Goal: Information Seeking & Learning: Learn about a topic

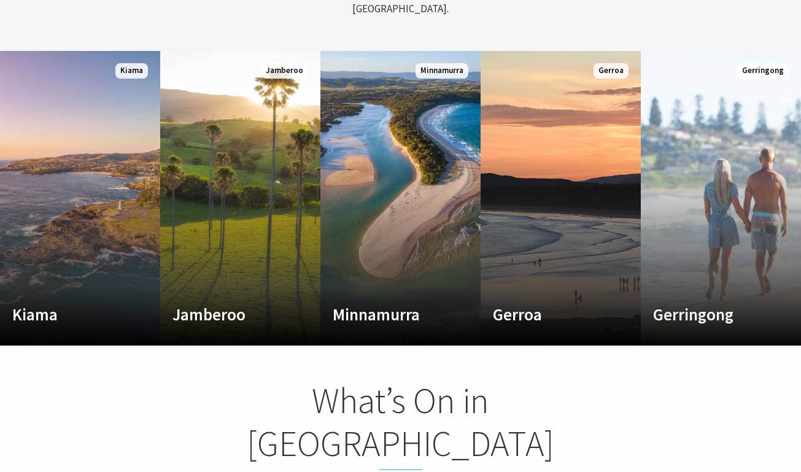
scroll to position [653, 0]
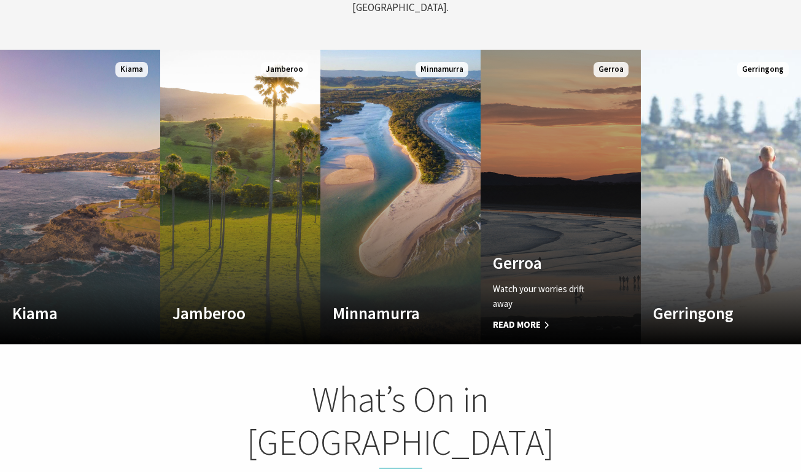
click at [523, 255] on h4 "Gerroa" at bounding box center [549, 263] width 112 height 20
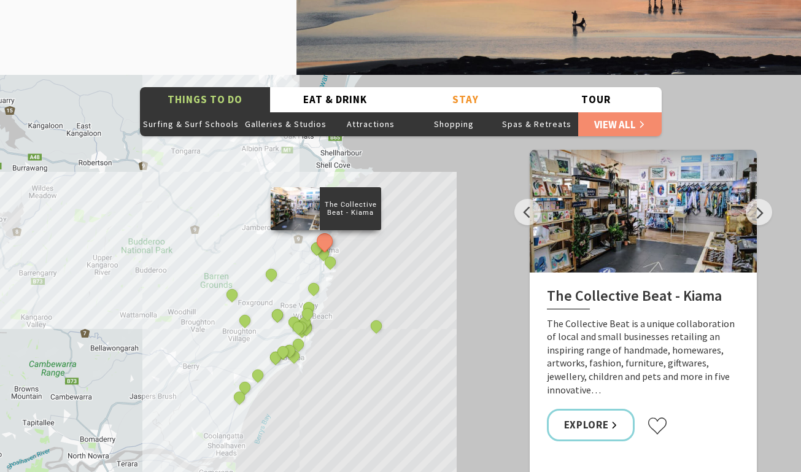
scroll to position [1673, 0]
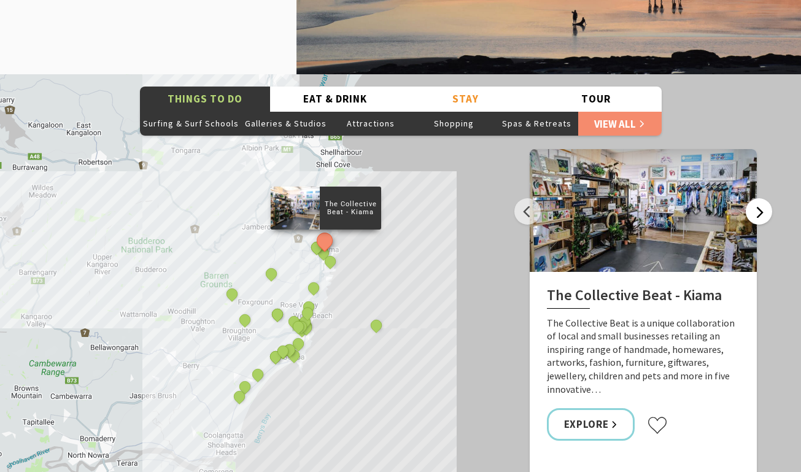
click at [762, 198] on button "Next" at bounding box center [759, 211] width 26 height 26
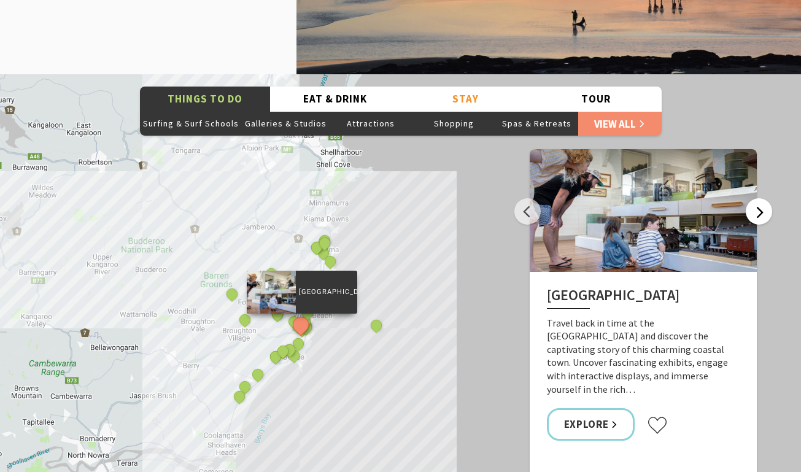
click at [762, 198] on button "Next" at bounding box center [759, 211] width 26 height 26
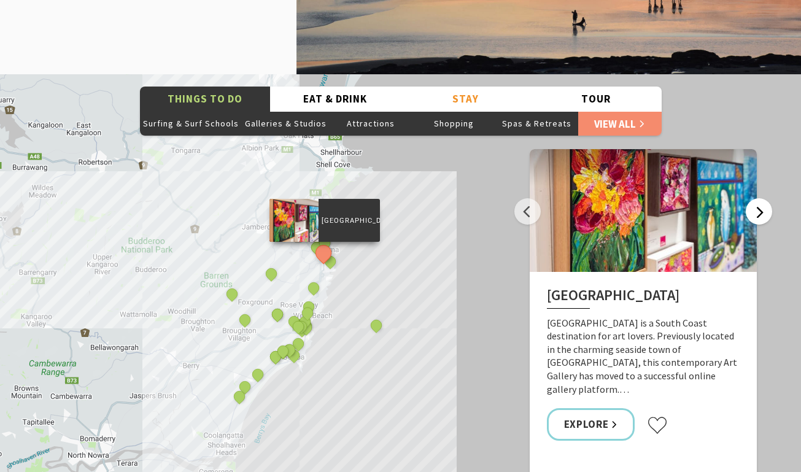
click at [762, 198] on button "Next" at bounding box center [759, 211] width 26 height 26
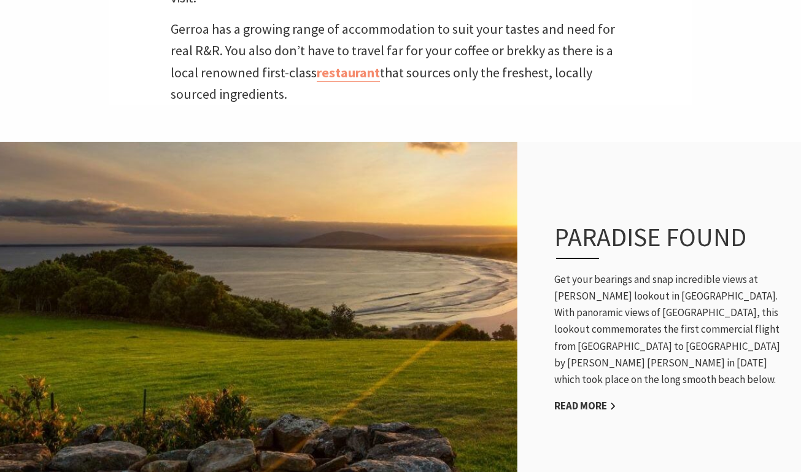
scroll to position [545, 0]
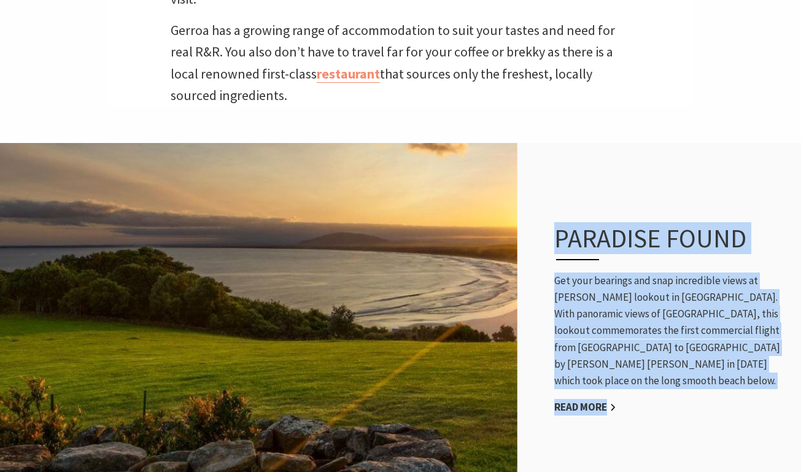
drag, startPoint x: 555, startPoint y: 218, endPoint x: 628, endPoint y: 400, distance: 196.5
click at [628, 400] on div "Paradise found Get your bearings and snap incredible views at Kingsford Smith l…" at bounding box center [672, 319] width 260 height 242
click at [603, 333] on p "Get your bearings and snap incredible views at Kingsford Smith lookout in Gerro…" at bounding box center [671, 330] width 235 height 117
drag, startPoint x: 555, startPoint y: 220, endPoint x: 617, endPoint y: 367, distance: 159.8
click at [617, 367] on div "Paradise found Get your bearings and snap incredible views at Kingsford Smith l…" at bounding box center [672, 319] width 260 height 242
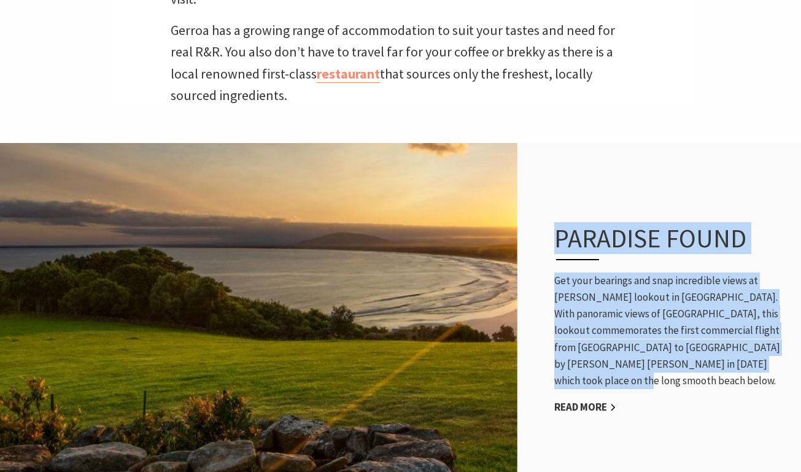
click at [617, 367] on p "Get your bearings and snap incredible views at Kingsford Smith lookout in Gerro…" at bounding box center [671, 330] width 235 height 117
drag, startPoint x: 613, startPoint y: 364, endPoint x: 553, endPoint y: 208, distance: 167.6
click at [553, 208] on div "Paradise found Get your bearings and snap incredible views at Kingsford Smith l…" at bounding box center [672, 319] width 260 height 242
click at [547, 210] on div "Paradise found Get your bearings and snap incredible views at Kingsford Smith l…" at bounding box center [672, 319] width 260 height 242
drag, startPoint x: 547, startPoint y: 210, endPoint x: 629, endPoint y: 399, distance: 205.9
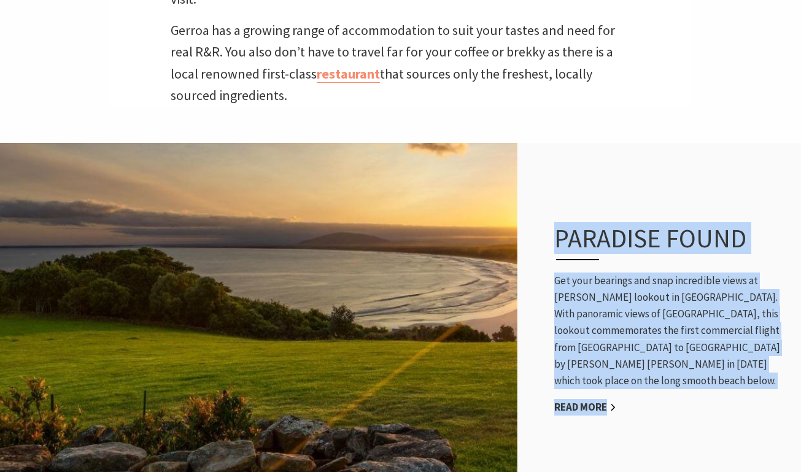
click at [630, 401] on div "Paradise found Get your bearings and snap incredible views at Kingsford Smith l…" at bounding box center [672, 319] width 260 height 242
click at [629, 399] on div "Paradise found Get your bearings and snap incredible views at Kingsford Smith l…" at bounding box center [672, 319] width 260 height 242
drag, startPoint x: 629, startPoint y: 399, endPoint x: 556, endPoint y: 180, distance: 231.5
click at [556, 198] on div "Paradise found Get your bearings and snap incredible views at Kingsford Smith l…" at bounding box center [672, 319] width 260 height 242
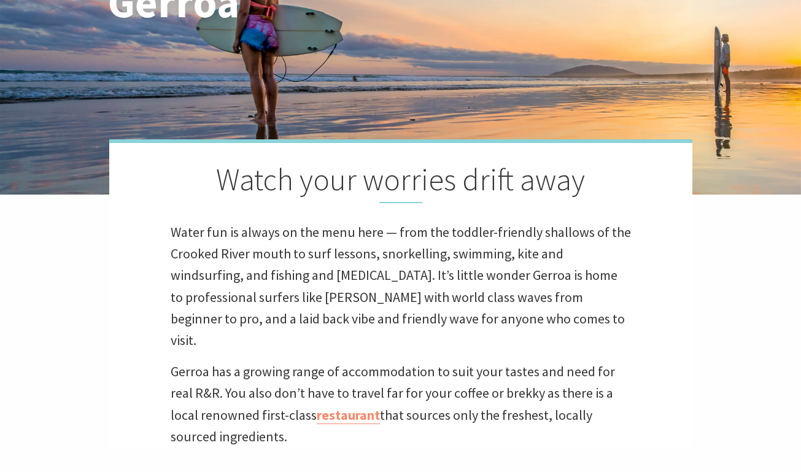
scroll to position [209, 0]
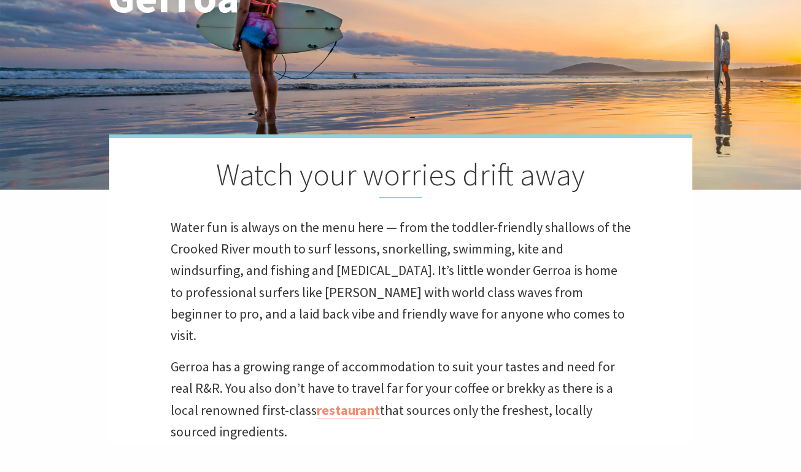
drag, startPoint x: 169, startPoint y: 229, endPoint x: 285, endPoint y: 422, distance: 224.9
click at [285, 422] on div "Home Explore Towns & Villages Gerroa Gerroa Watch your worries drift away Water…" at bounding box center [400, 144] width 801 height 707
drag, startPoint x: 288, startPoint y: 421, endPoint x: 175, endPoint y: 231, distance: 220.7
click at [174, 231] on div "Home Explore Towns & Villages Gerroa Gerroa Watch your worries drift away Water…" at bounding box center [400, 144] width 801 height 707
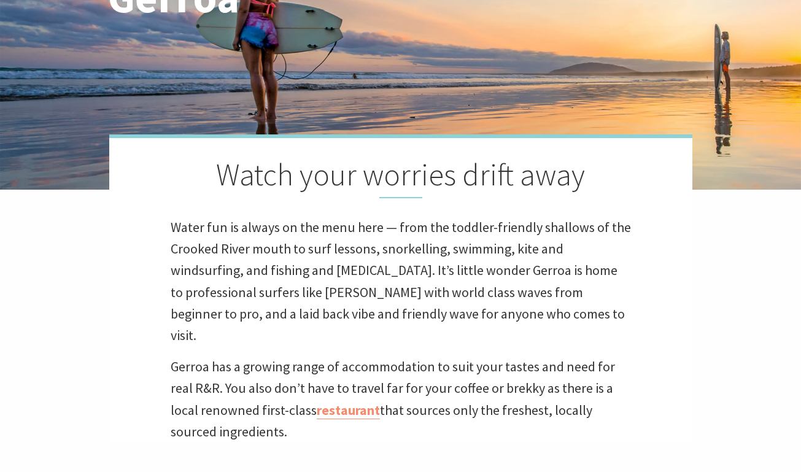
click at [175, 231] on p "Water fun is always on the menu here — from the toddler-friendly shallows of th…" at bounding box center [401, 281] width 460 height 129
drag, startPoint x: 172, startPoint y: 228, endPoint x: 274, endPoint y: 420, distance: 217.9
click at [277, 424] on div "Home Explore Towns & Villages Gerroa Gerroa Watch your worries drift away Water…" at bounding box center [400, 144] width 801 height 707
click at [277, 291] on p "Water fun is always on the menu here — from the toddler-friendly shallows of th…" at bounding box center [401, 281] width 460 height 129
drag, startPoint x: 217, startPoint y: 174, endPoint x: 426, endPoint y: 414, distance: 318.3
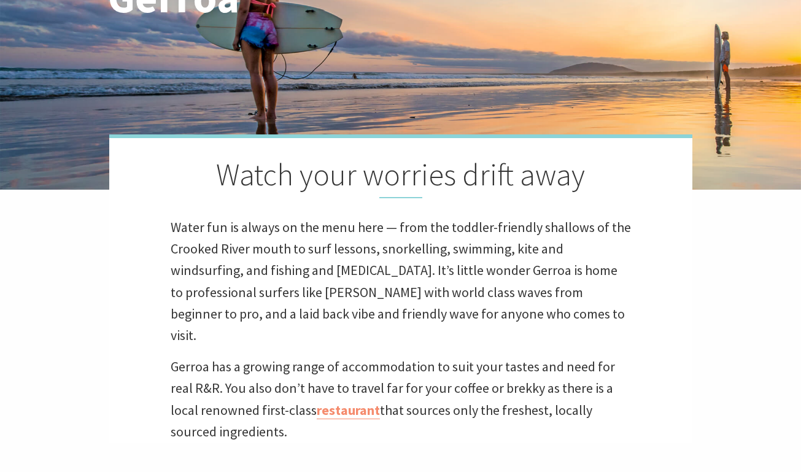
click at [426, 414] on div "Watch your worries drift away Water fun is always on the menu here — from the t…" at bounding box center [400, 288] width 583 height 308
click at [426, 414] on p "Gerroa has a growing range of accommodation to suit your tastes and need for re…" at bounding box center [401, 399] width 460 height 87
drag, startPoint x: 382, startPoint y: 272, endPoint x: 292, endPoint y: 401, distance: 156.9
click at [292, 402] on div "Watch your worries drift away Water fun is always on the menu here — from the t…" at bounding box center [400, 288] width 583 height 308
click at [292, 401] on p "Gerroa has a growing range of accommodation to suit your tastes and need for re…" at bounding box center [401, 399] width 460 height 87
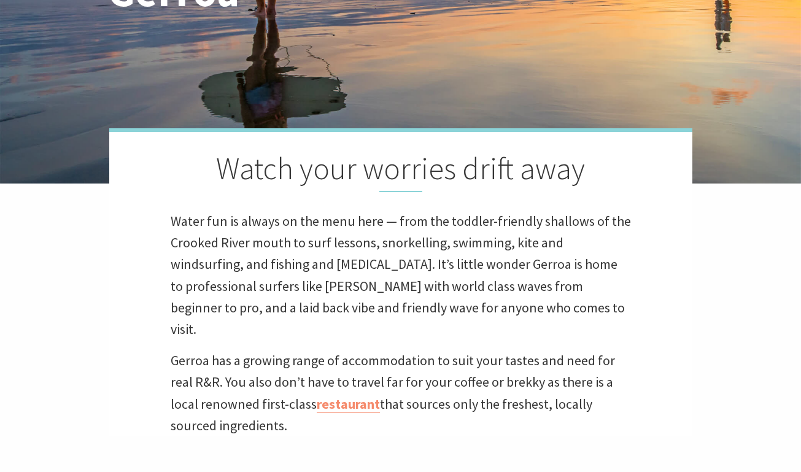
scroll to position [0, 0]
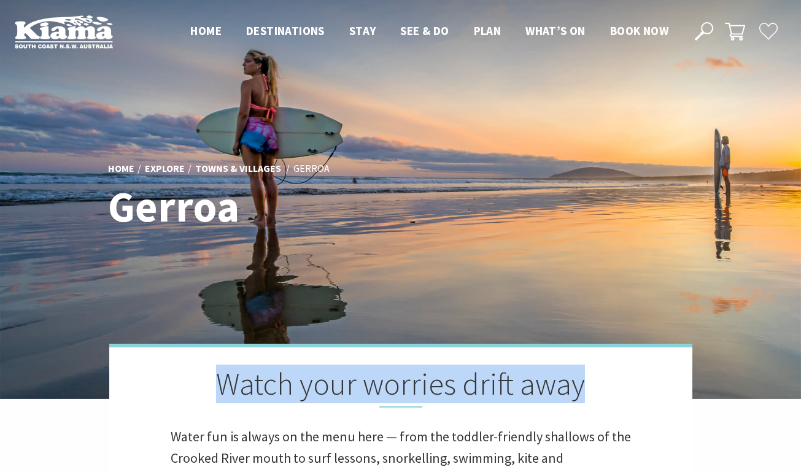
drag, startPoint x: 223, startPoint y: 379, endPoint x: 609, endPoint y: 398, distance: 386.4
click at [612, 398] on h2 "Watch your worries drift away" at bounding box center [401, 387] width 460 height 42
click at [609, 398] on h2 "Watch your worries drift away" at bounding box center [401, 387] width 460 height 42
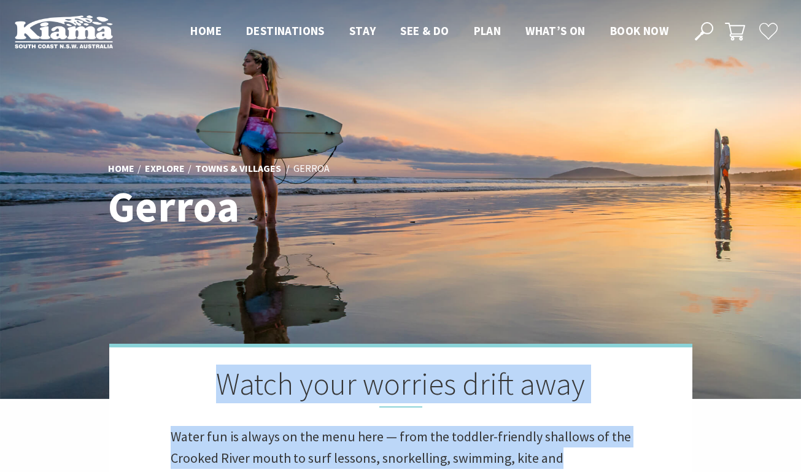
drag, startPoint x: 222, startPoint y: 383, endPoint x: 561, endPoint y: 458, distance: 347.5
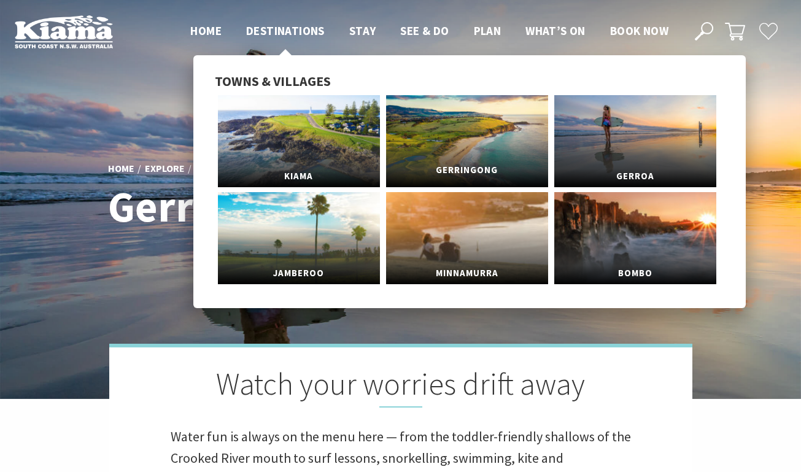
click at [472, 172] on span "Gerringong" at bounding box center [467, 170] width 162 height 23
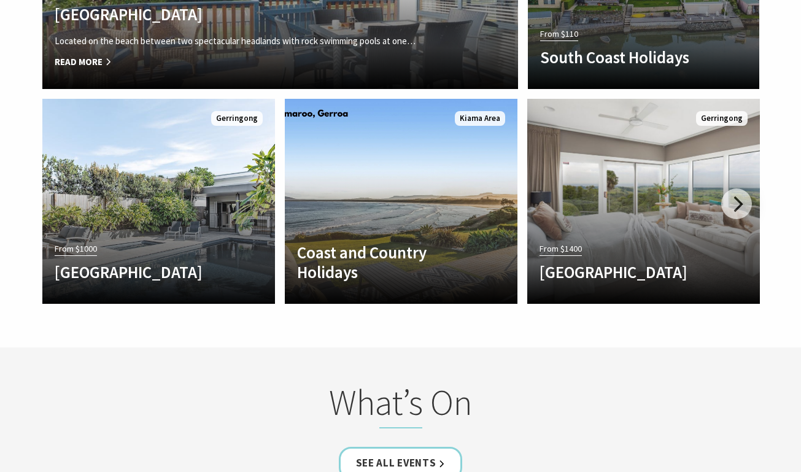
scroll to position [2803, 0]
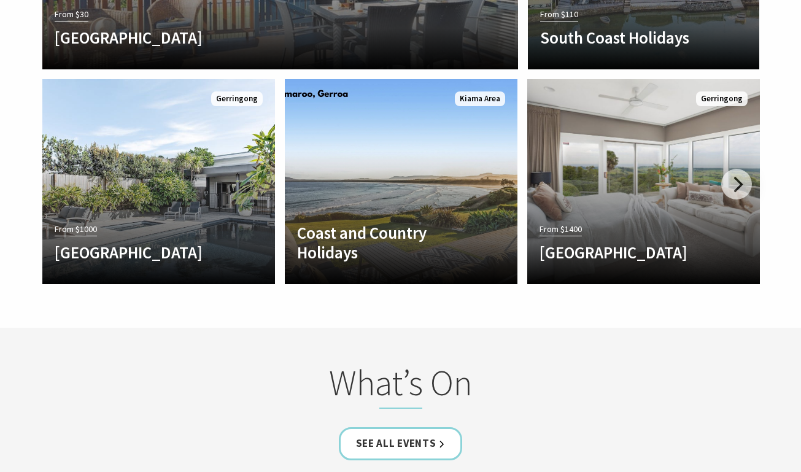
click at [396, 299] on section "Places to Stay From $30 [GEOGRAPHIC_DATA] Located on the beach between two spec…" at bounding box center [400, 43] width 801 height 568
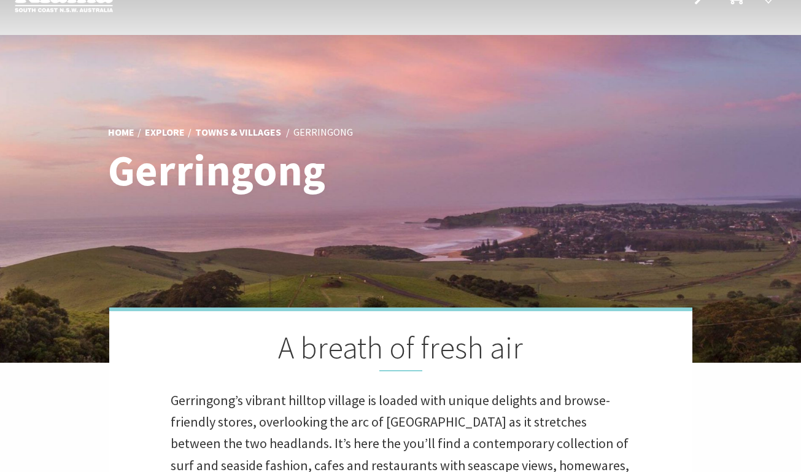
scroll to position [0, 0]
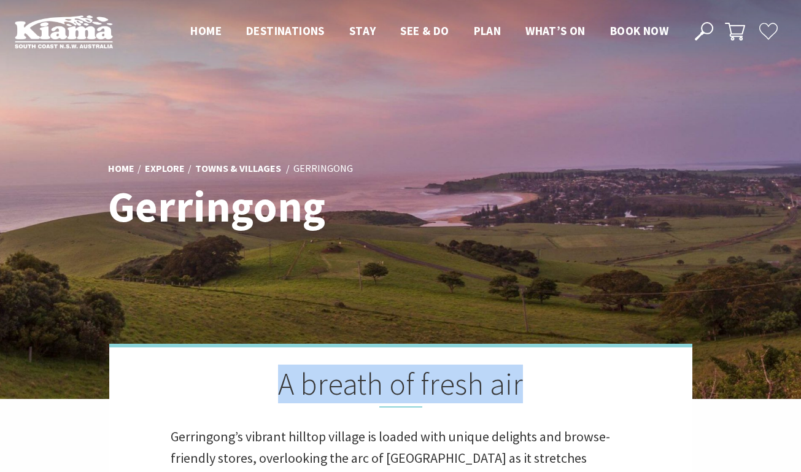
drag, startPoint x: 277, startPoint y: 387, endPoint x: 514, endPoint y: 406, distance: 237.6
click at [514, 406] on h2 "A breath of fresh air" at bounding box center [401, 387] width 460 height 42
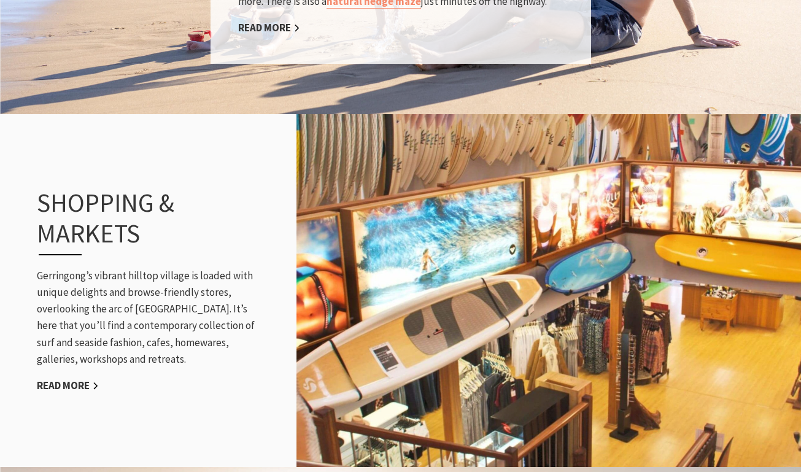
scroll to position [1317, 0]
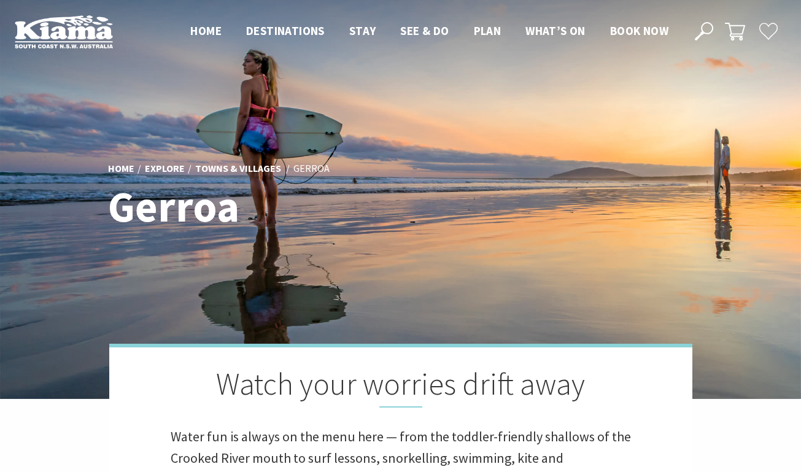
scroll to position [407, 798]
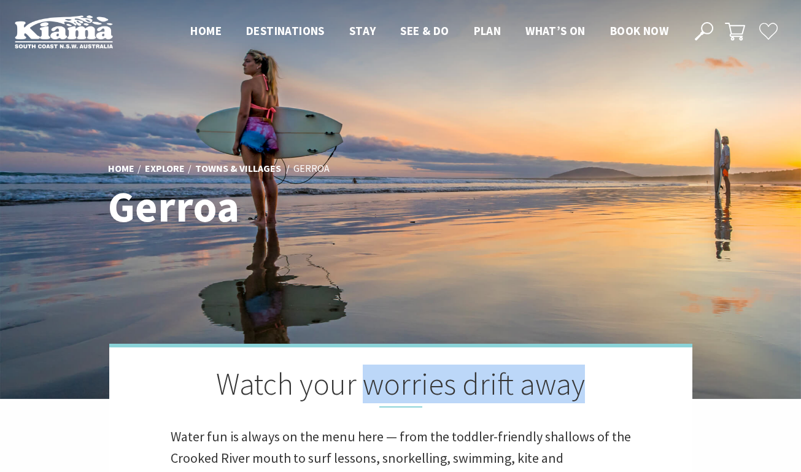
drag, startPoint x: 364, startPoint y: 385, endPoint x: 574, endPoint y: 407, distance: 211.0
click at [574, 407] on h2 "Watch your worries drift away" at bounding box center [401, 387] width 460 height 42
click at [575, 405] on h2 "Watch your worries drift away" at bounding box center [401, 387] width 460 height 42
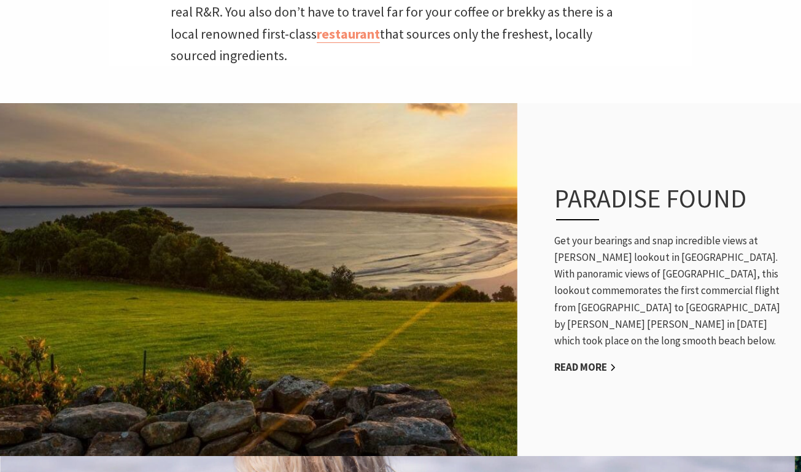
scroll to position [589, 0]
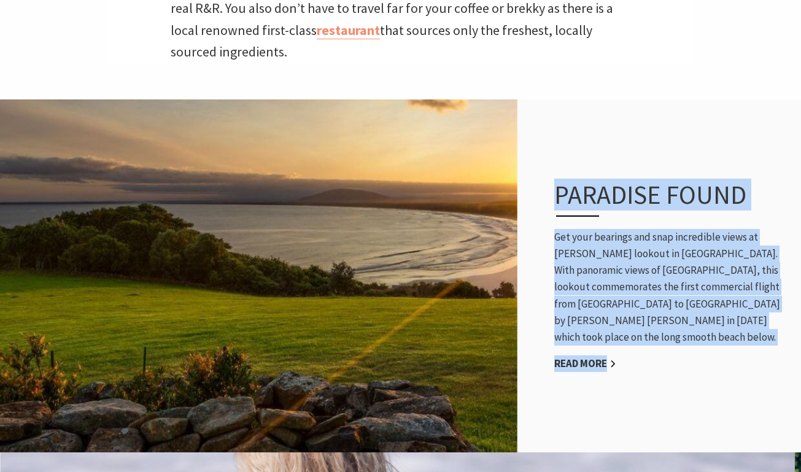
drag, startPoint x: 555, startPoint y: 172, endPoint x: 628, endPoint y: 360, distance: 202.0
click at [628, 360] on div "Paradise found Get your bearings and snap incredible views at Kingsford Smith l…" at bounding box center [672, 276] width 260 height 242
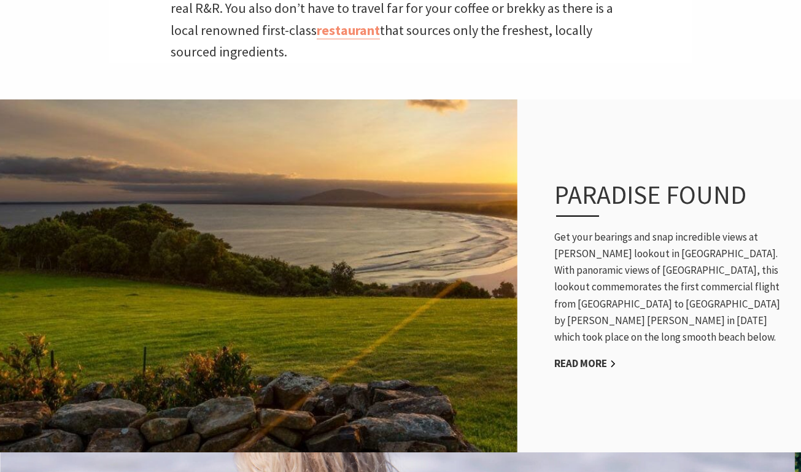
click at [629, 361] on div "Paradise found Get your bearings and snap incredible views at Kingsford Smith l…" at bounding box center [672, 276] width 260 height 242
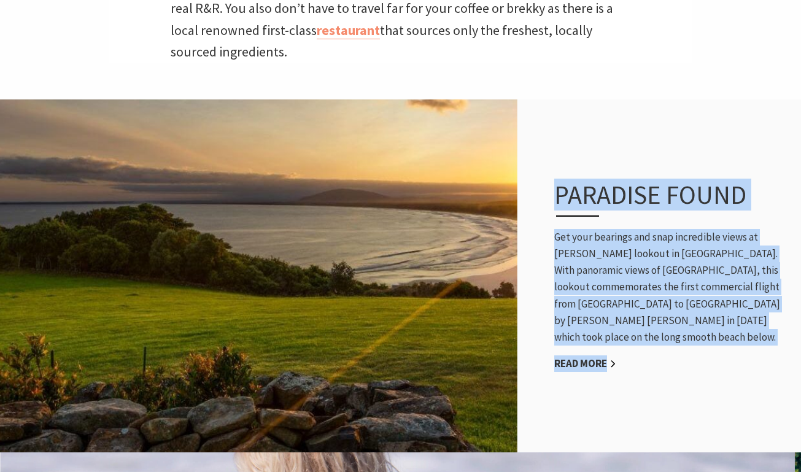
drag, startPoint x: 628, startPoint y: 361, endPoint x: 545, endPoint y: 169, distance: 208.8
click at [545, 169] on div "Paradise found Get your bearings and snap incredible views at Kingsford Smith l…" at bounding box center [672, 276] width 260 height 242
drag, startPoint x: 546, startPoint y: 169, endPoint x: 636, endPoint y: 409, distance: 256.7
click at [638, 411] on div "Paradise found Get your bearings and snap incredible views at Kingsford Smith l…" at bounding box center [400, 275] width 801 height 353
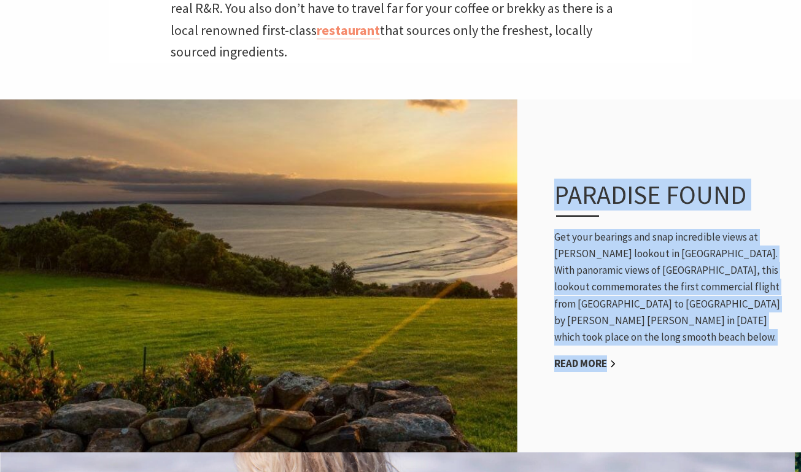
click at [636, 409] on div "Paradise found Get your bearings and snap incredible views at Kingsford Smith l…" at bounding box center [400, 275] width 801 height 353
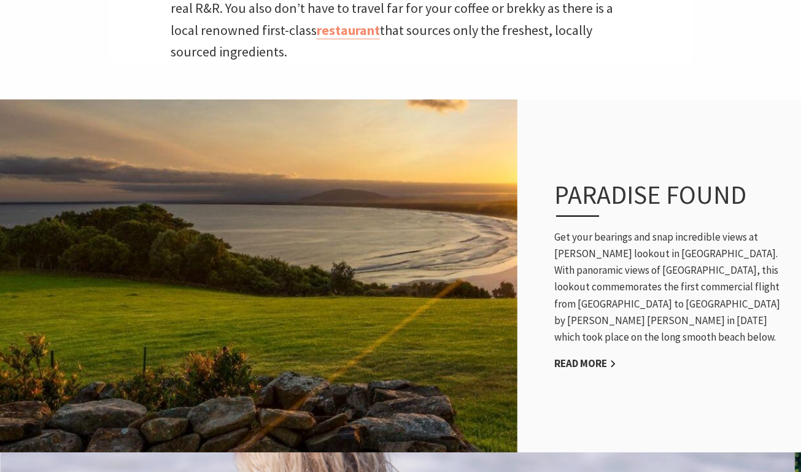
click at [636, 402] on div "Paradise found Get your bearings and snap incredible views at Kingsford Smith l…" at bounding box center [400, 275] width 801 height 353
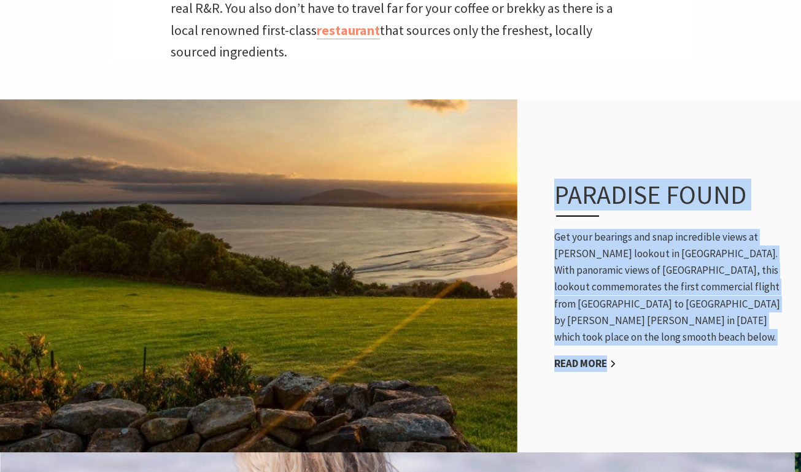
drag, startPoint x: 624, startPoint y: 369, endPoint x: 553, endPoint y: 166, distance: 214.6
click at [553, 166] on div "Paradise found Get your bearings and snap incredible views at Kingsford Smith l…" at bounding box center [672, 276] width 260 height 242
drag, startPoint x: 544, startPoint y: 172, endPoint x: 644, endPoint y: 385, distance: 235.0
click at [644, 385] on div "Paradise found Get your bearings and snap incredible views at Kingsford Smith l…" at bounding box center [400, 275] width 801 height 353
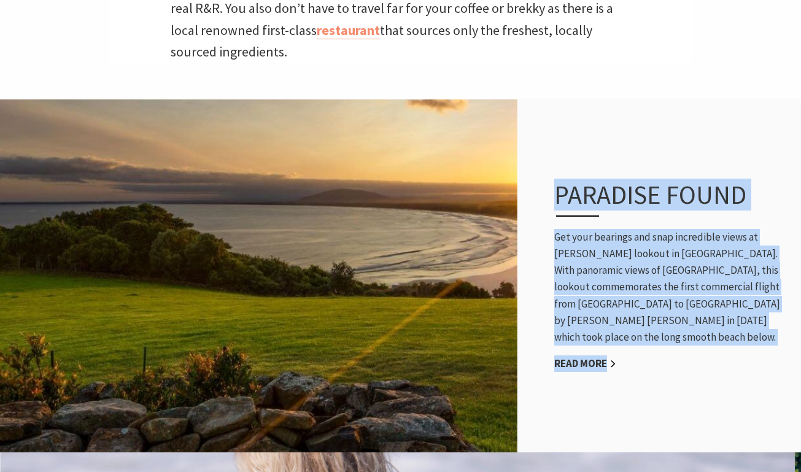
click at [623, 349] on div "Paradise found Get your bearings and snap incredible views at Kingsford Smith l…" at bounding box center [672, 276] width 260 height 242
drag, startPoint x: 640, startPoint y: 365, endPoint x: 558, endPoint y: 152, distance: 228.0
click at [558, 155] on div "Paradise found Get your bearings and snap incredible views at Kingsford Smith l…" at bounding box center [672, 276] width 260 height 242
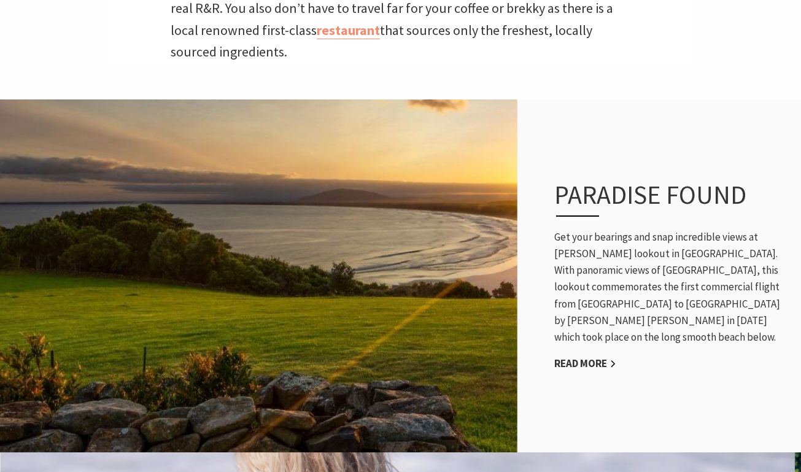
click at [559, 126] on div "Paradise found Get your bearings and snap incredible views at Kingsford Smith l…" at bounding box center [400, 275] width 801 height 353
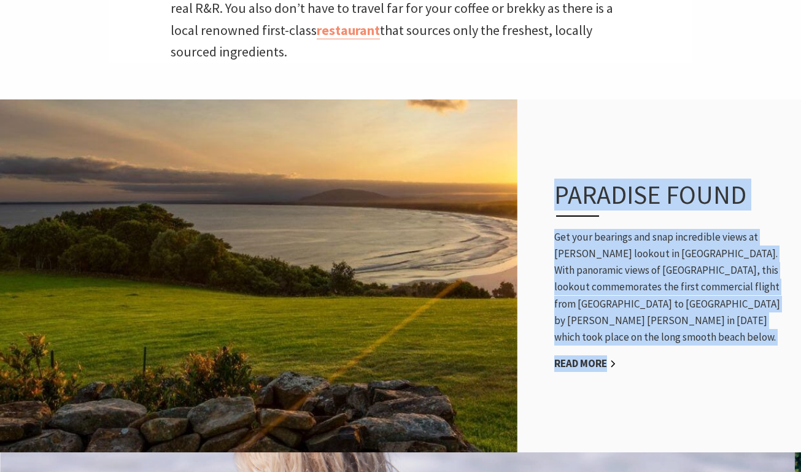
drag, startPoint x: 541, startPoint y: 167, endPoint x: 603, endPoint y: 380, distance: 222.3
click at [603, 380] on div "Paradise found Get your bearings and snap incredible views at Kingsford Smith l…" at bounding box center [400, 275] width 801 height 353
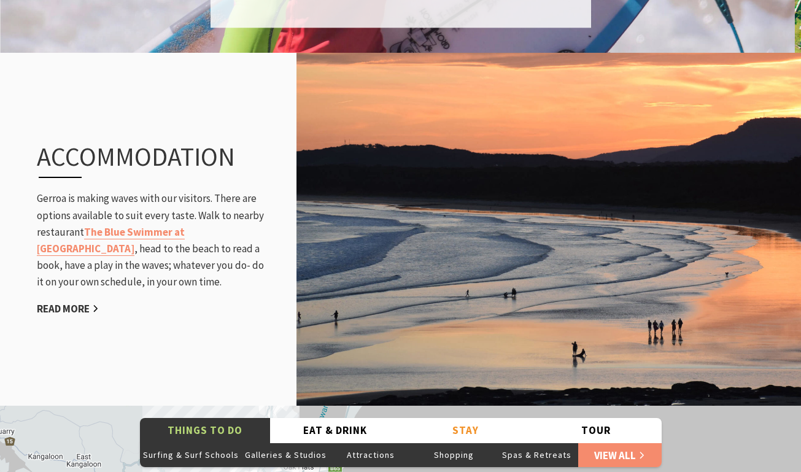
scroll to position [1346, 0]
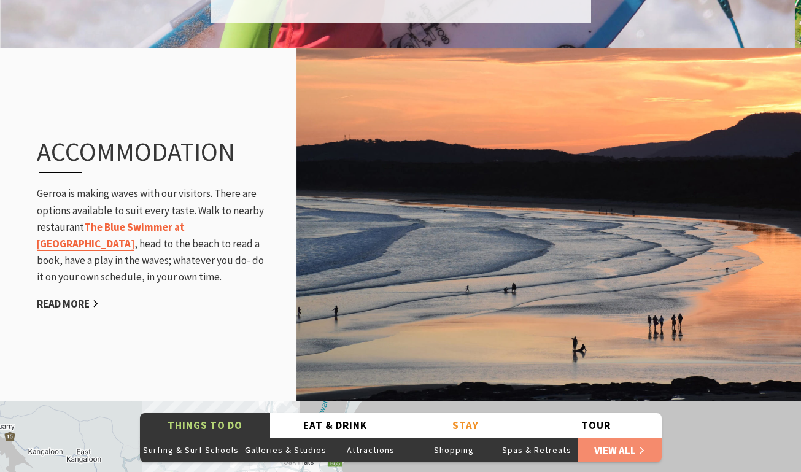
click at [185, 220] on link "The Blue Swimmer at [GEOGRAPHIC_DATA]" at bounding box center [111, 235] width 148 height 31
click at [214, 341] on div "Accommodation Gerroa is making waves with our visitors. There are options avail…" at bounding box center [400, 224] width 801 height 353
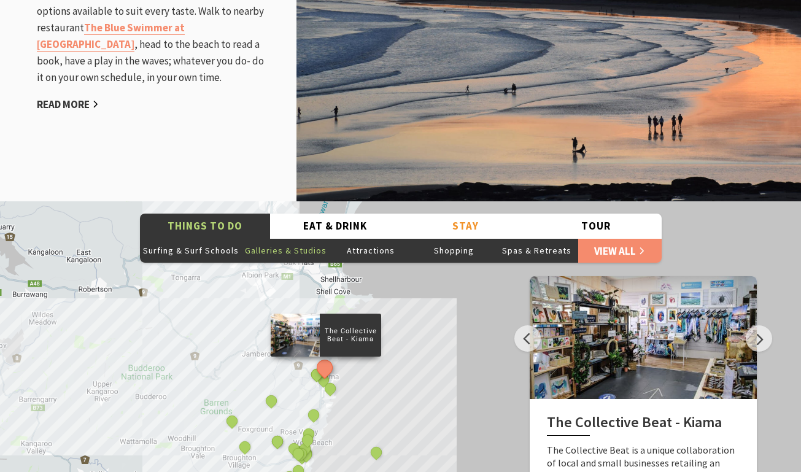
scroll to position [1547, 0]
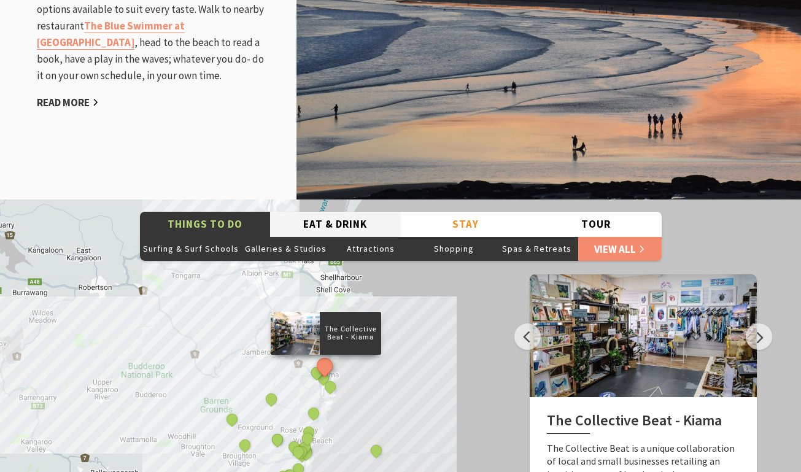
click at [314, 212] on button "Eat & Drink" at bounding box center [335, 224] width 131 height 25
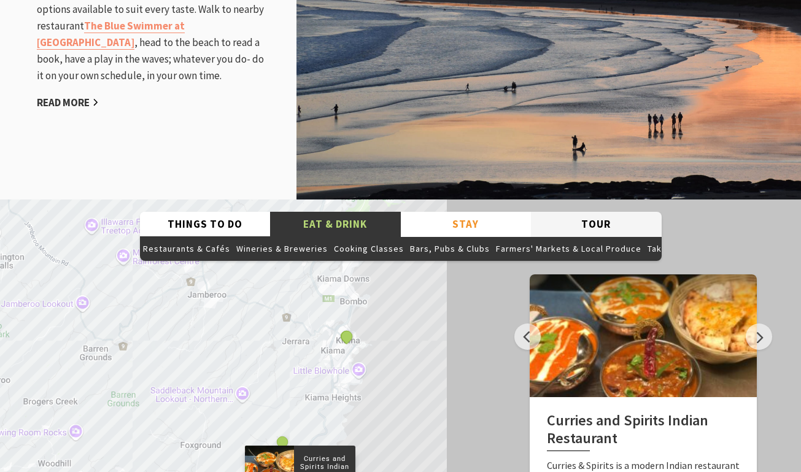
click at [592, 212] on button "Tour" at bounding box center [596, 224] width 131 height 25
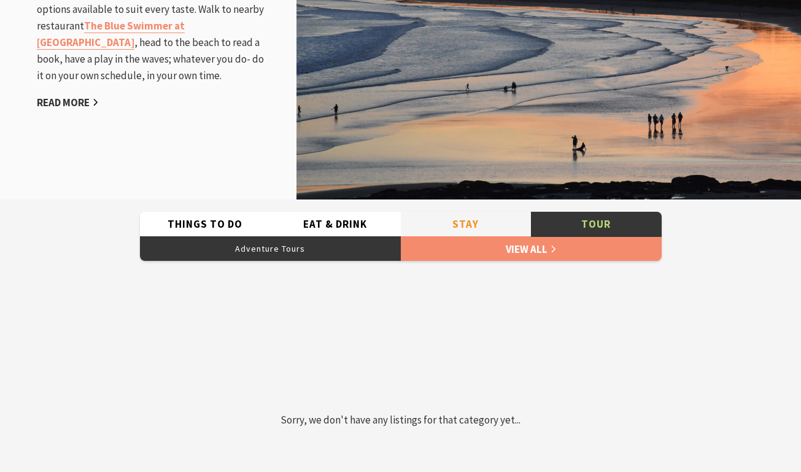
click at [473, 212] on button "Stay" at bounding box center [466, 224] width 131 height 25
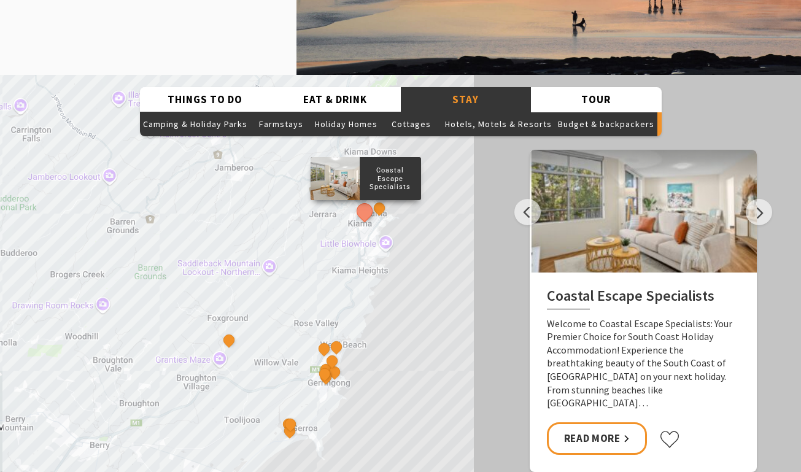
scroll to position [1674, 0]
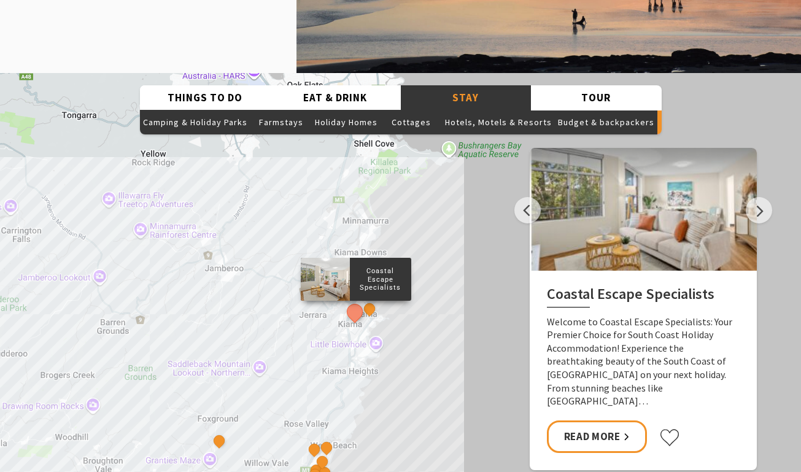
drag, startPoint x: 417, startPoint y: 217, endPoint x: 404, endPoint y: 322, distance: 105.1
click at [406, 322] on div "Coastal Escape Specialists Seabreeze Gerringong EagleView Park South Coast Holi…" at bounding box center [400, 294] width 801 height 442
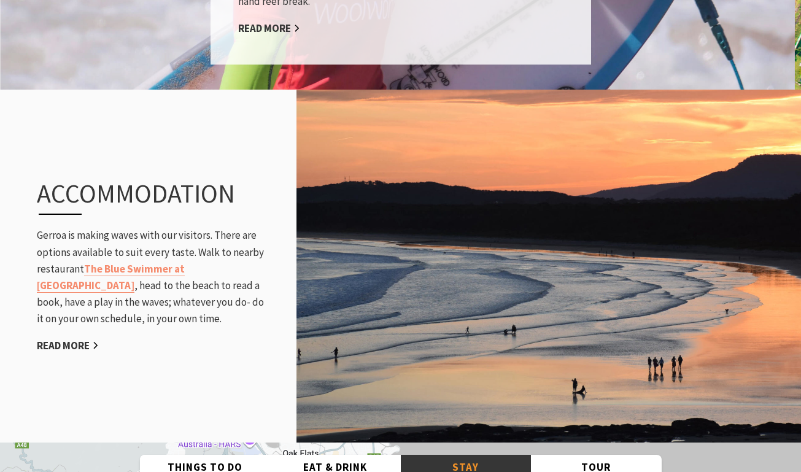
scroll to position [1299, 0]
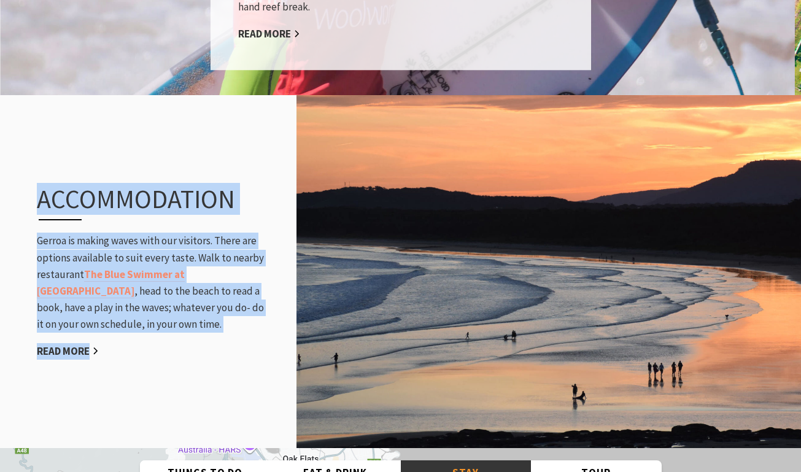
drag, startPoint x: 40, startPoint y: 179, endPoint x: 138, endPoint y: 356, distance: 201.9
click at [138, 356] on div "Accommodation Gerroa is making waves with our visitors. There are options avail…" at bounding box center [151, 271] width 253 height 225
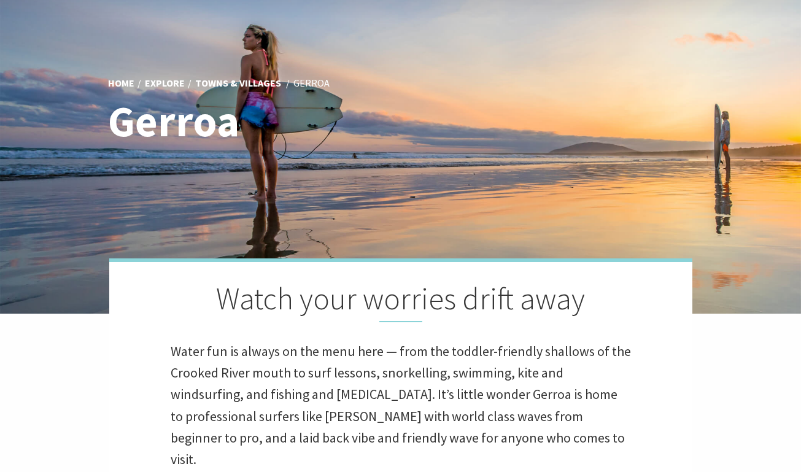
scroll to position [0, 0]
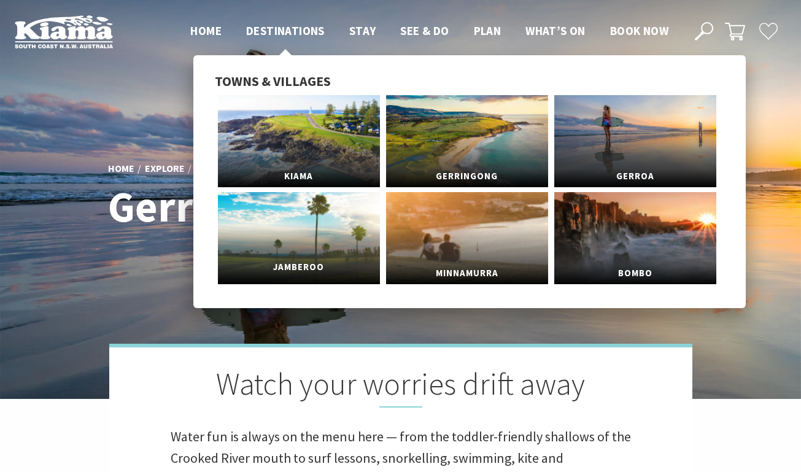
click at [290, 263] on span "Jamberoo" at bounding box center [299, 267] width 162 height 23
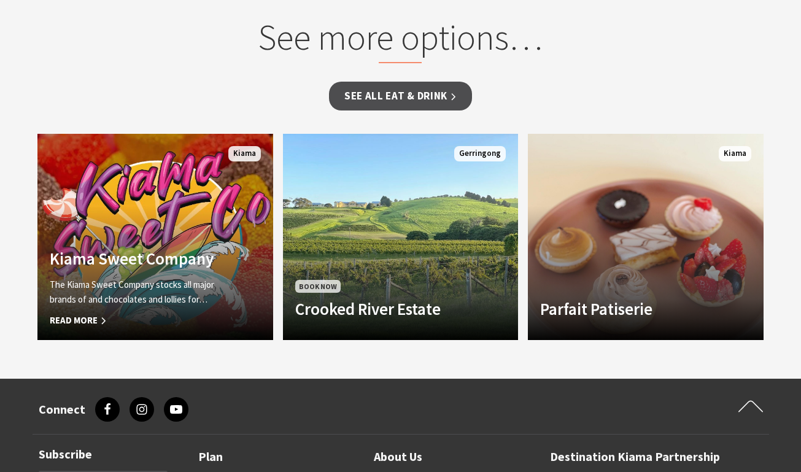
scroll to position [1047, 0]
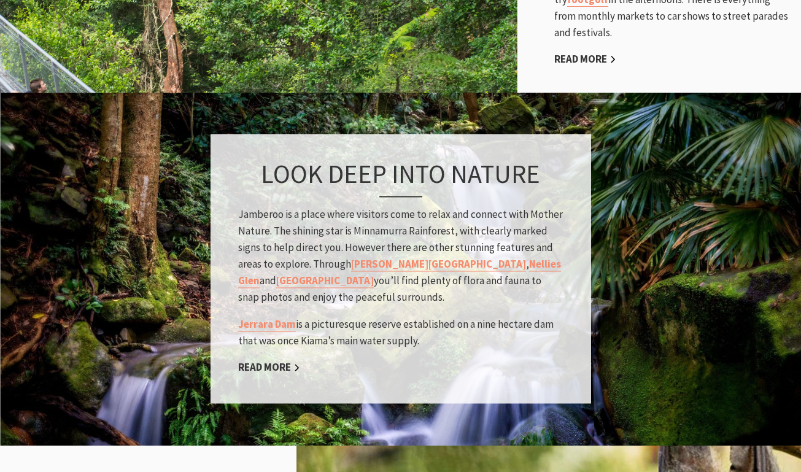
scroll to position [1063, 0]
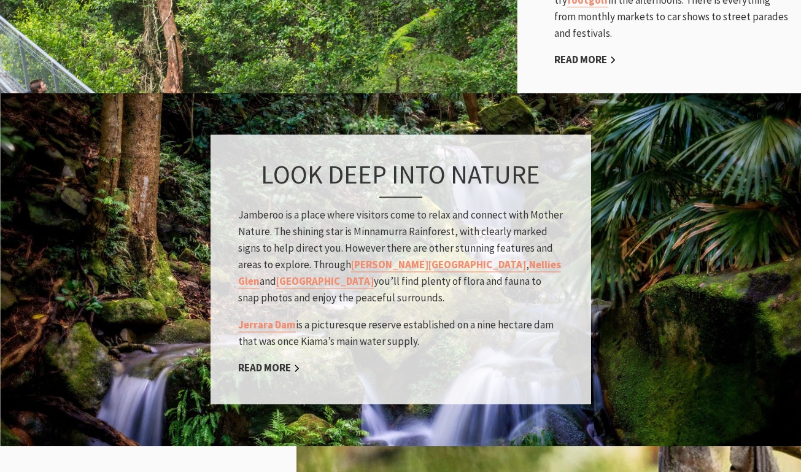
click at [440, 298] on div "Look deep into nature Jamberoo is a place where visitors come to relax and conn…" at bounding box center [400, 269] width 380 height 269
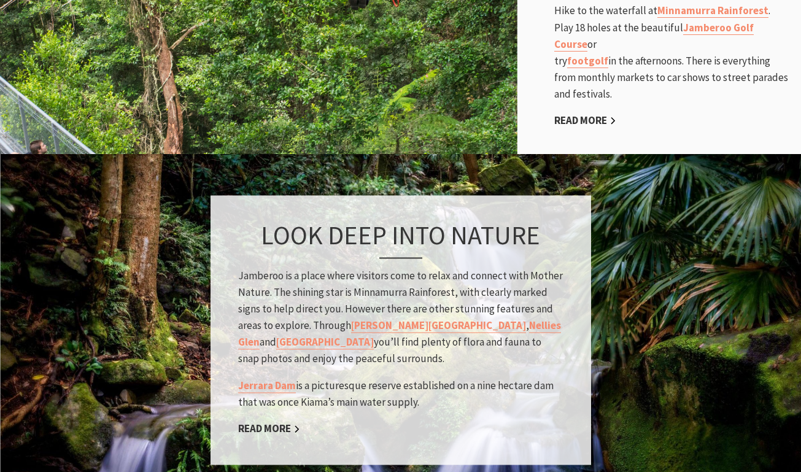
scroll to position [998, 0]
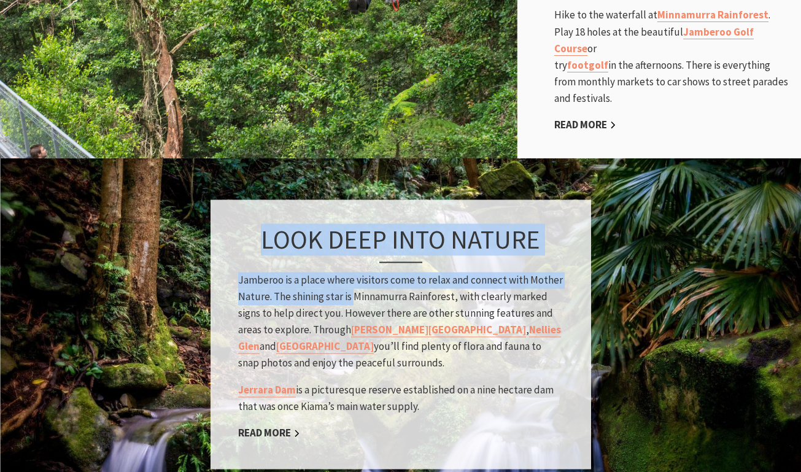
drag, startPoint x: 264, startPoint y: 224, endPoint x: 349, endPoint y: 280, distance: 101.9
click at [351, 282] on div "Look deep into nature Jamberoo is a place where visitors come to relax and conn…" at bounding box center [400, 334] width 380 height 269
click at [349, 280] on p "Jamberoo is a place where visitors come to relax and connect with Mother Nature…" at bounding box center [400, 322] width 325 height 100
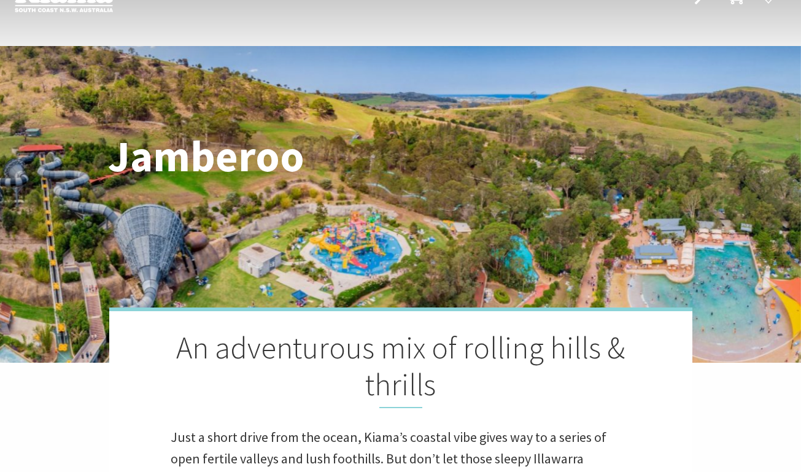
scroll to position [0, 0]
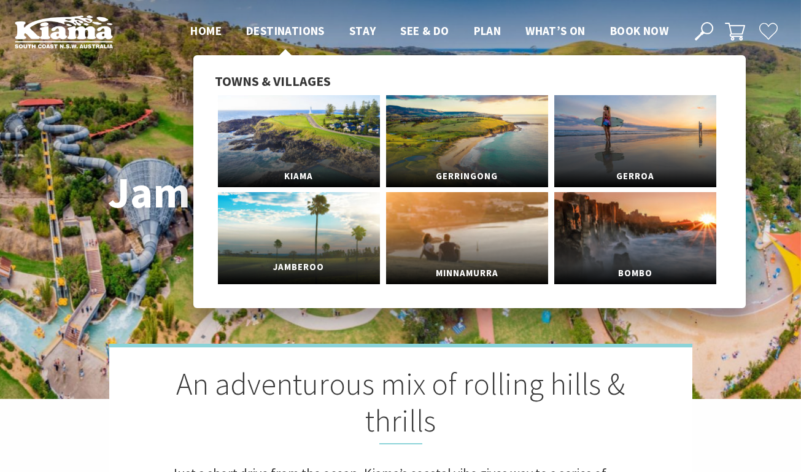
click at [298, 266] on span "Jamberoo" at bounding box center [299, 267] width 162 height 23
click at [635, 270] on span "Bombo" at bounding box center [635, 267] width 162 height 23
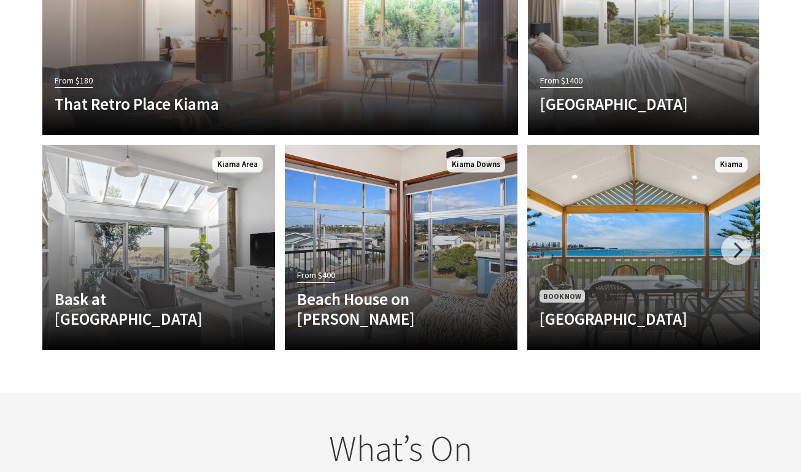
scroll to position [2370, 0]
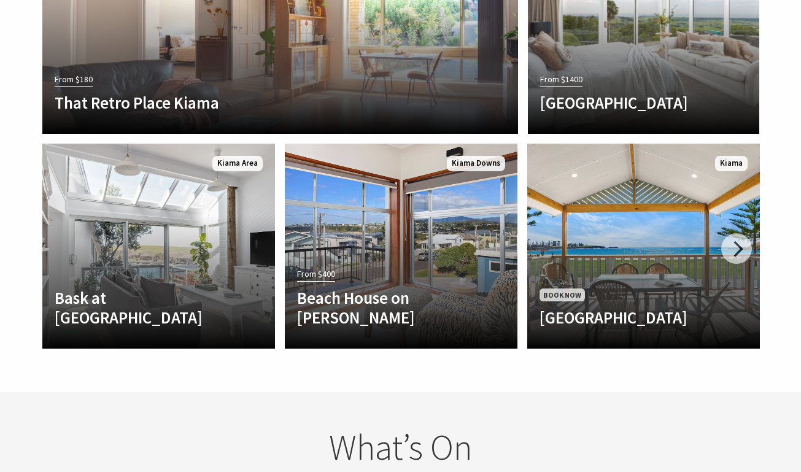
click at [411, 374] on section "Places to Stay From $180 That Retro Place Kiama Large Retro styled one-bedroom …" at bounding box center [400, 109] width 801 height 568
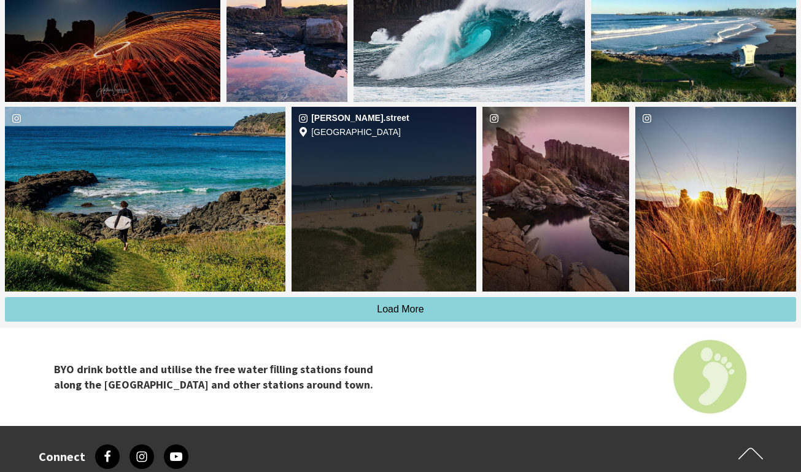
scroll to position [3586, 0]
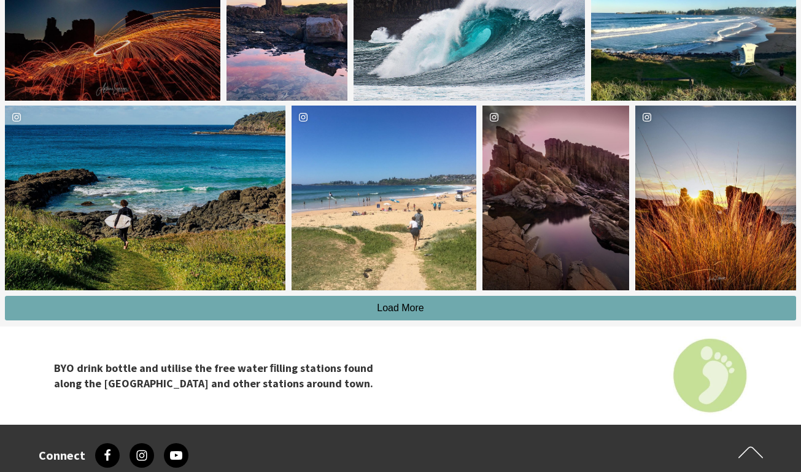
click at [398, 315] on button "Load More" at bounding box center [400, 308] width 791 height 25
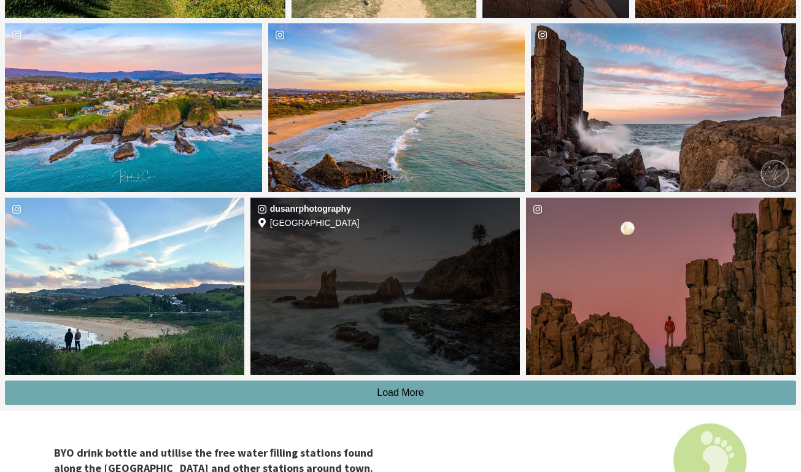
scroll to position [3861, 0]
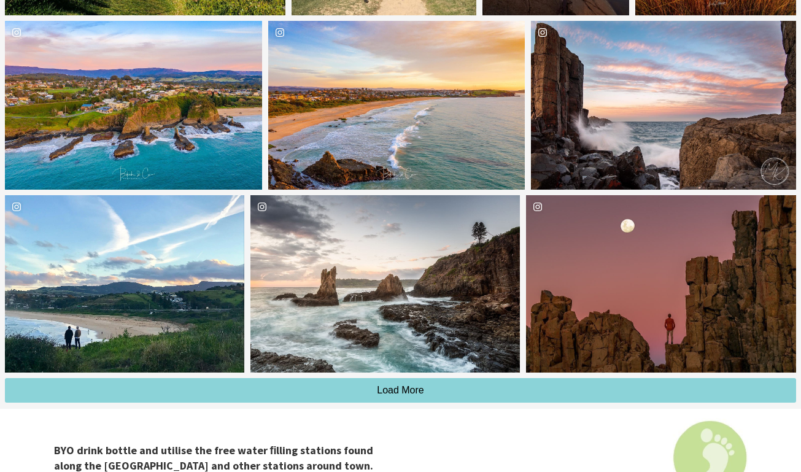
click at [399, 417] on div "BYO drink bottle and utilise the free water ﬁlling stations found along the [GE…" at bounding box center [401, 458] width 736 height 98
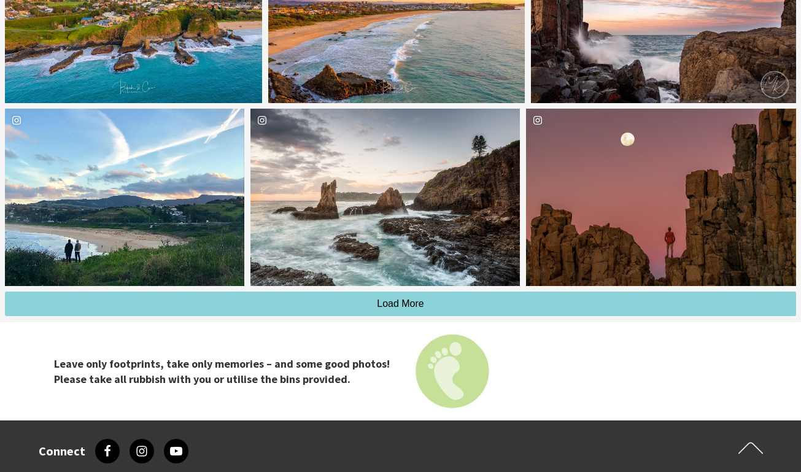
scroll to position [3953, 0]
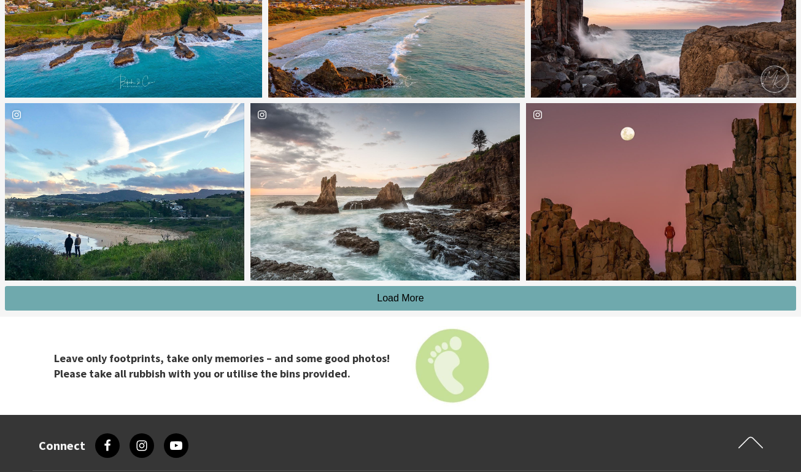
drag, startPoint x: 385, startPoint y: 273, endPoint x: 397, endPoint y: 297, distance: 26.9
click at [407, 308] on button "Load More" at bounding box center [400, 298] width 791 height 25
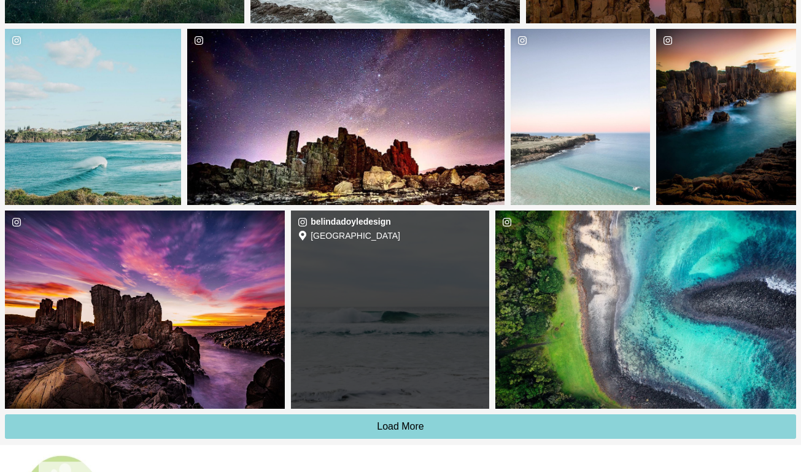
scroll to position [4213, 0]
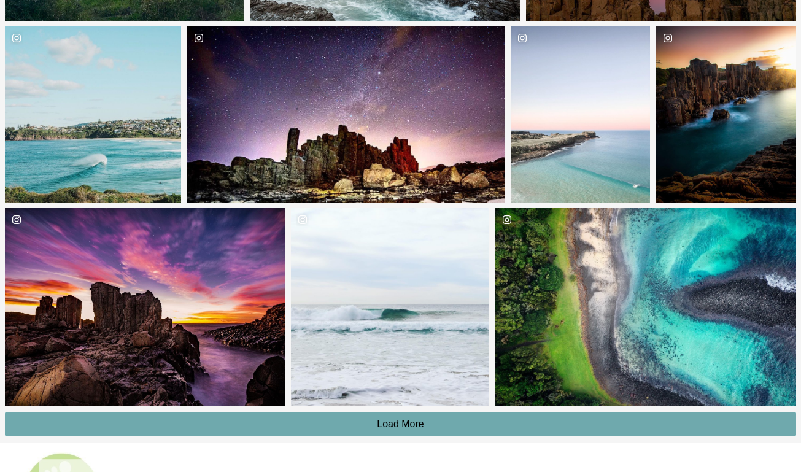
click at [404, 425] on span "Load More" at bounding box center [400, 423] width 47 height 10
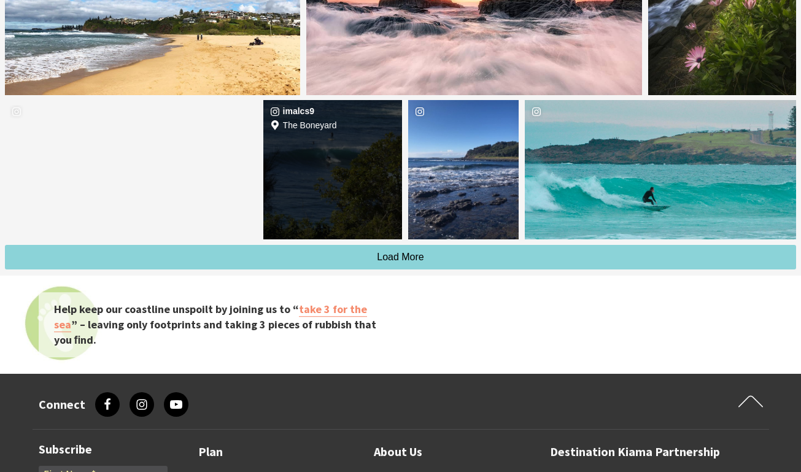
scroll to position [4718, 0]
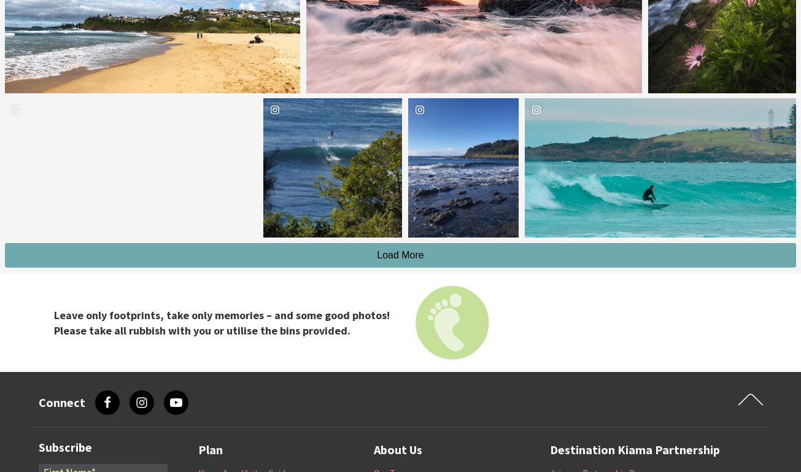
click at [395, 256] on span "Load More" at bounding box center [400, 255] width 47 height 10
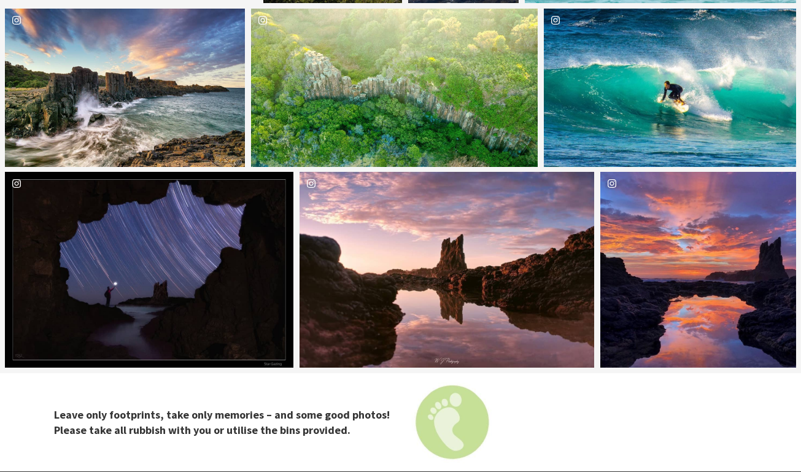
scroll to position [4953, 0]
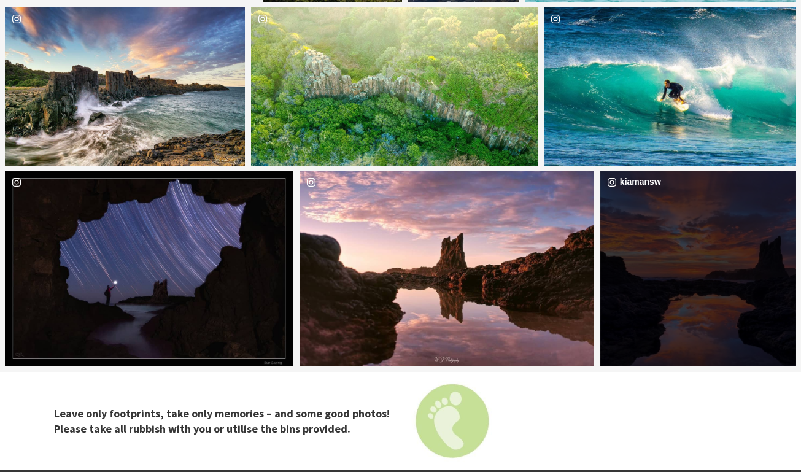
click at [682, 277] on div "image gallery, click to learn more about photo: Autumn sunrise @ Cathedral Rock…" at bounding box center [649, 269] width 98 height 196
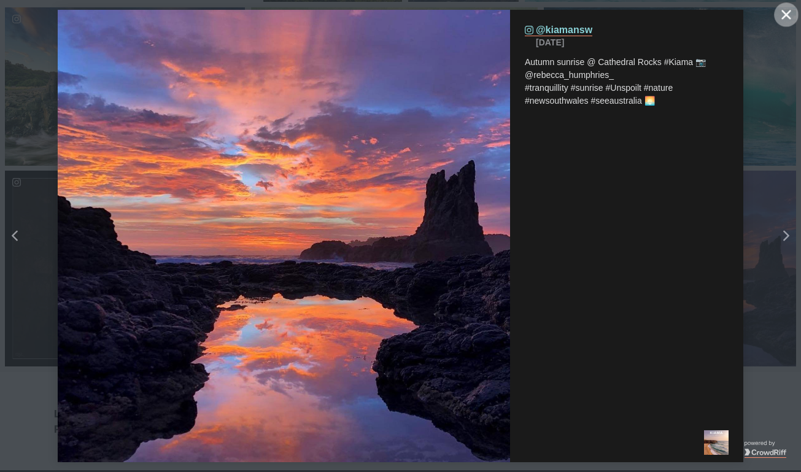
click at [789, 18] on icon "close icon" at bounding box center [785, 14] width 9 height 9
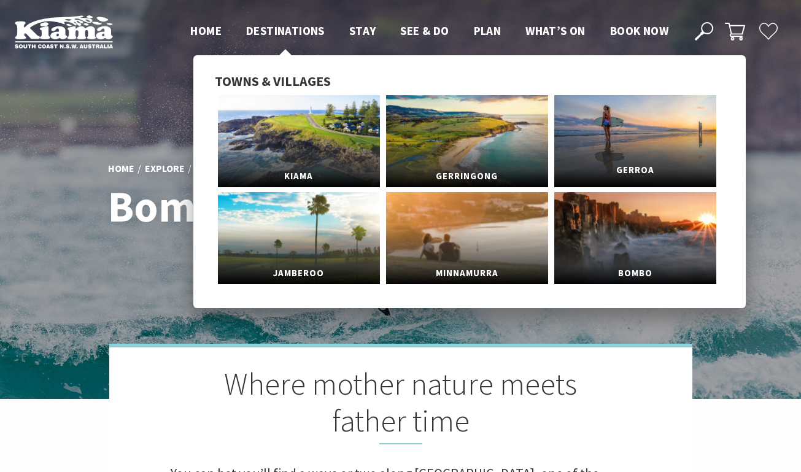
click at [640, 172] on span "Gerroa" at bounding box center [635, 170] width 162 height 23
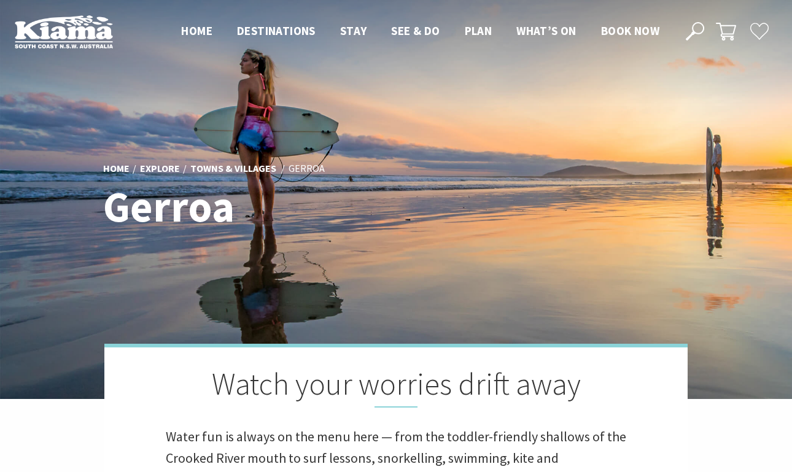
scroll to position [402, 788]
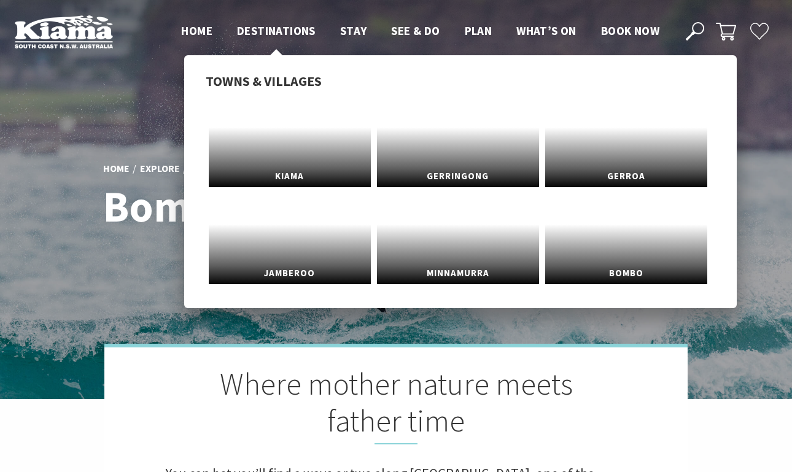
scroll to position [399, 807]
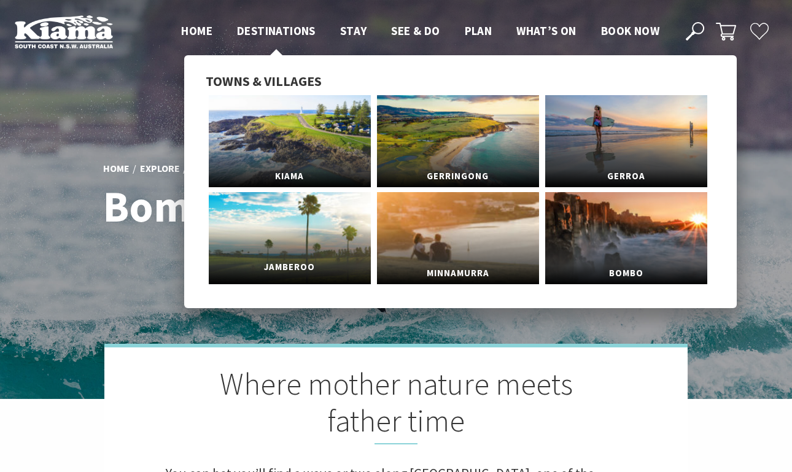
click at [290, 268] on span "Jamberoo" at bounding box center [290, 267] width 162 height 23
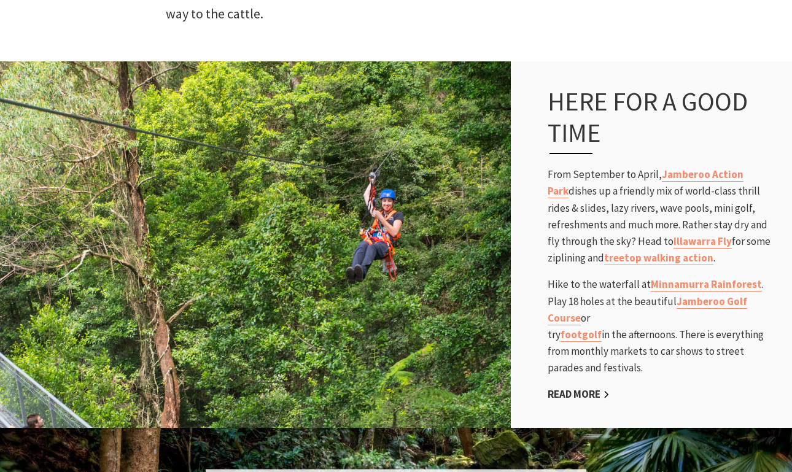
scroll to position [771, 0]
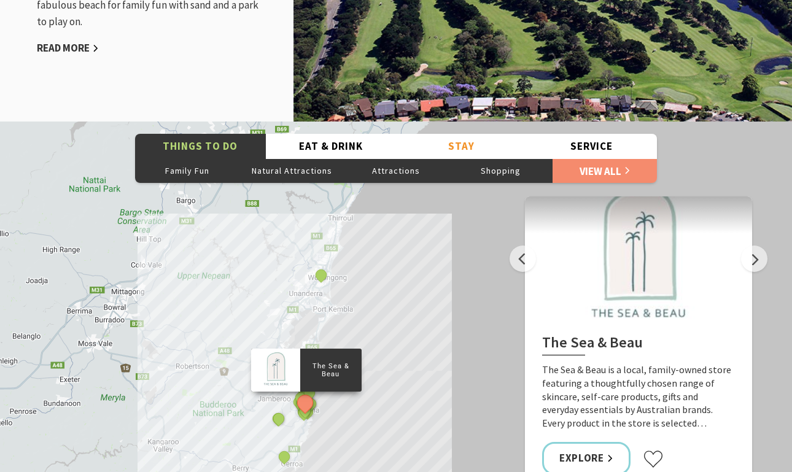
scroll to position [1725, 0]
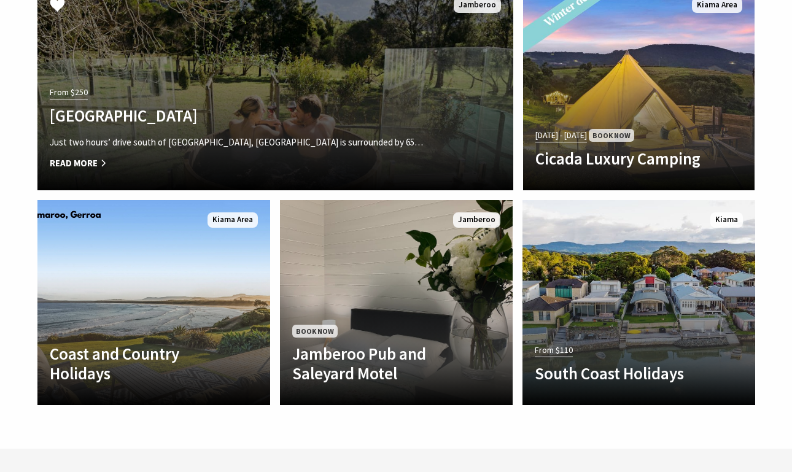
scroll to position [2491, 0]
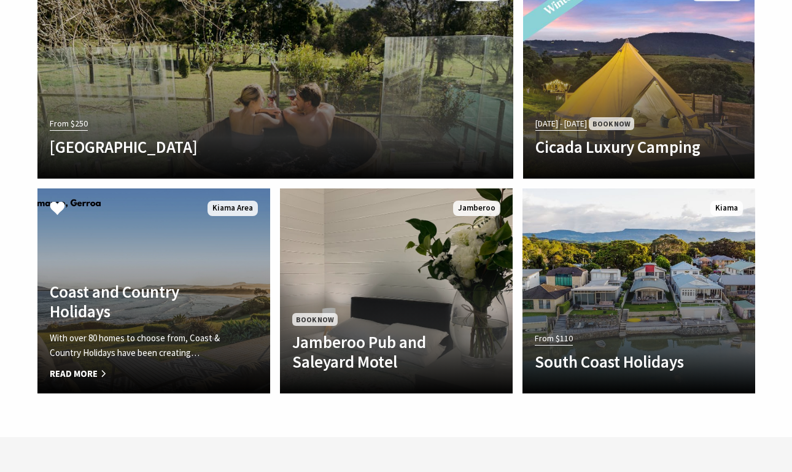
click at [129, 282] on h4 "Coast and Country Holidays" at bounding box center [136, 302] width 173 height 40
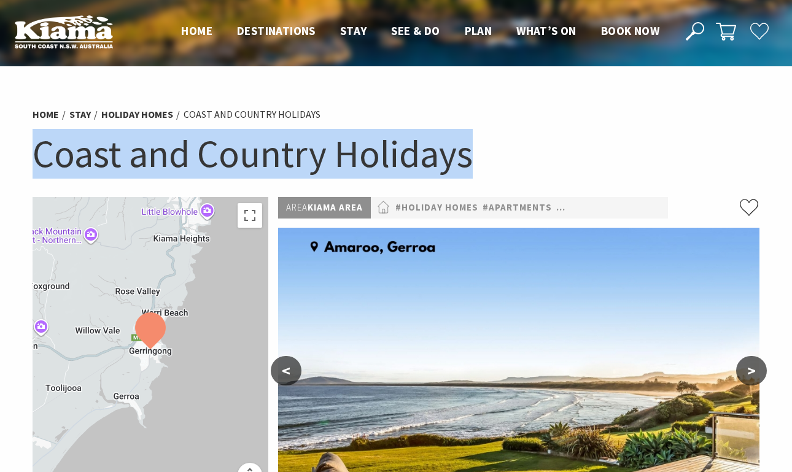
drag, startPoint x: 486, startPoint y: 161, endPoint x: 33, endPoint y: 147, distance: 453.0
click at [33, 147] on h1 "Coast and Country Holidays" at bounding box center [396, 154] width 726 height 50
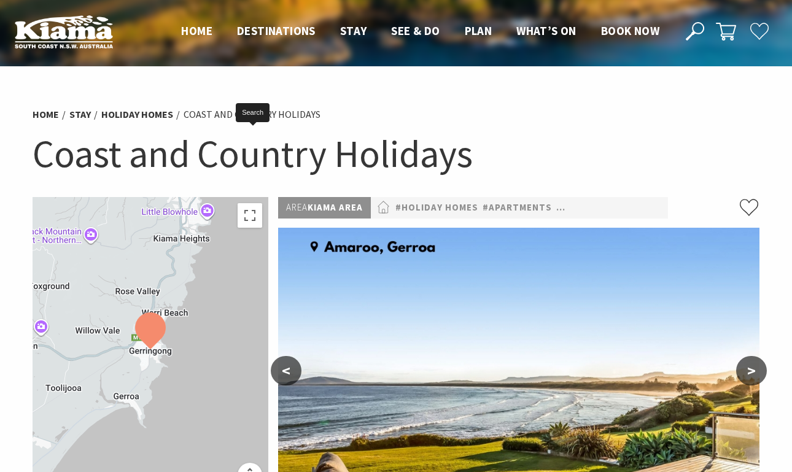
click at [42, 149] on h1 "Coast and Country Holidays" at bounding box center [396, 154] width 726 height 50
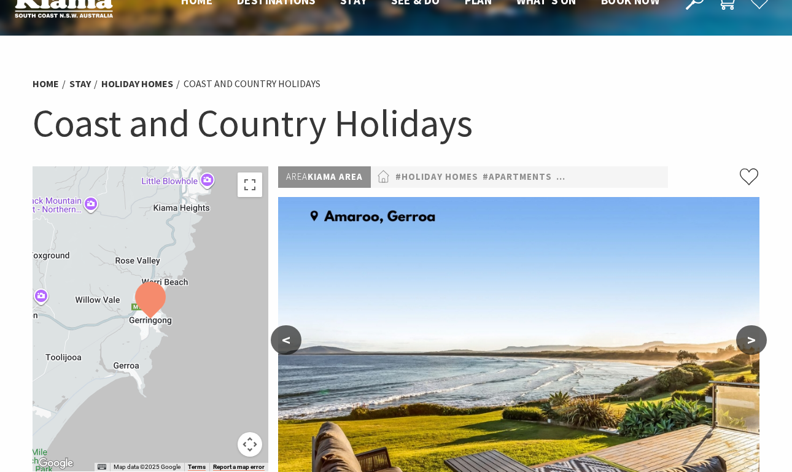
scroll to position [182, 0]
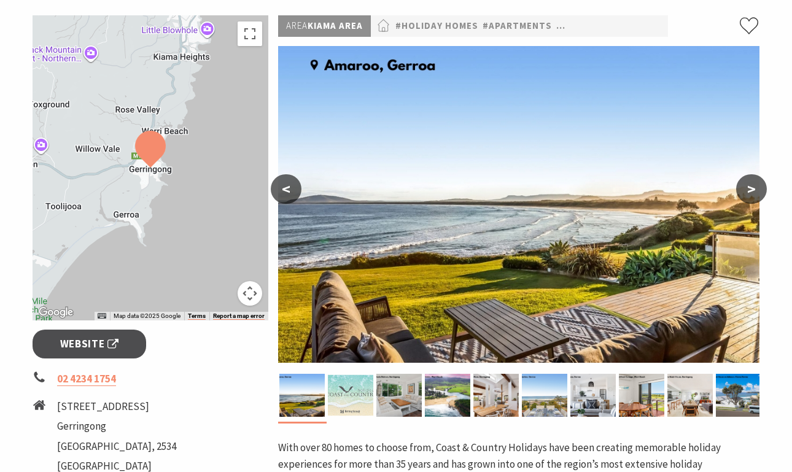
click at [752, 190] on button ">" at bounding box center [751, 188] width 31 height 29
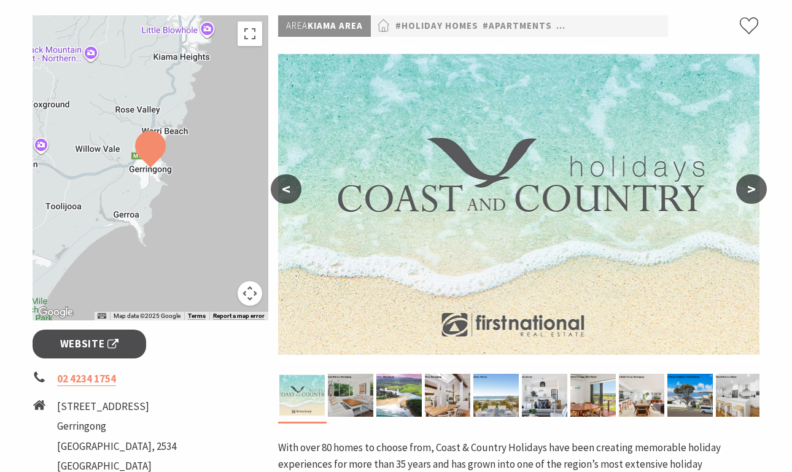
click at [752, 190] on button ">" at bounding box center [751, 188] width 31 height 29
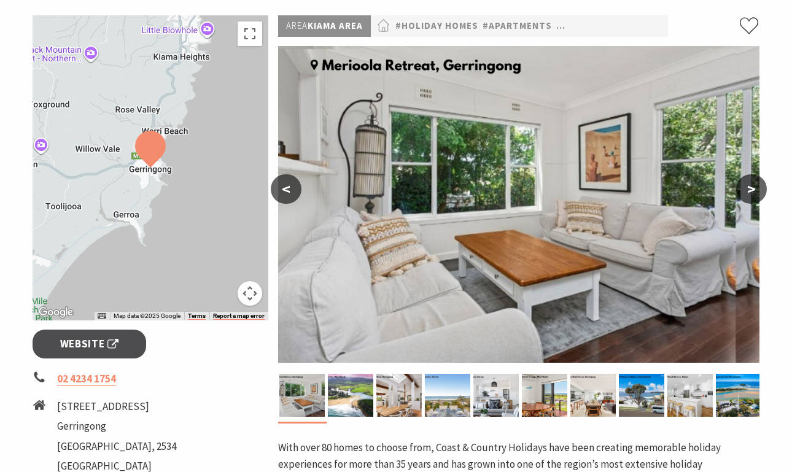
click at [752, 190] on button ">" at bounding box center [751, 188] width 31 height 29
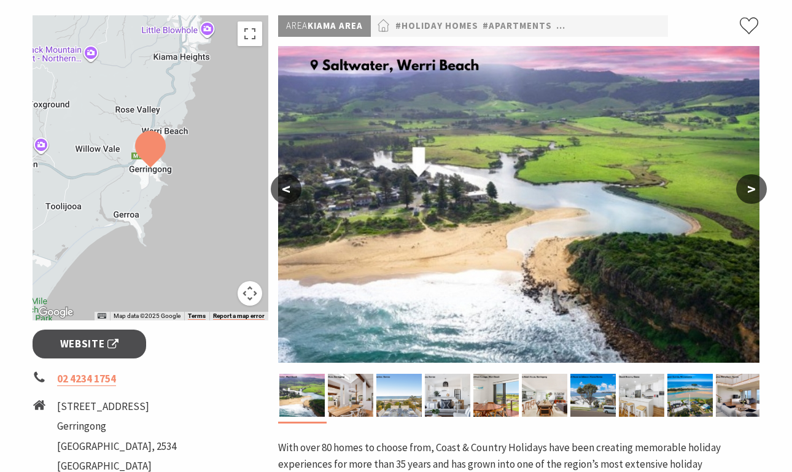
click at [752, 190] on button ">" at bounding box center [751, 188] width 31 height 29
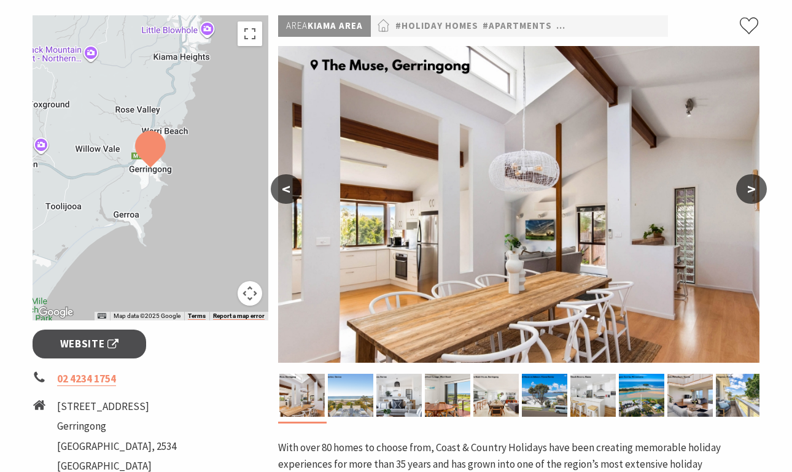
click at [752, 190] on button ">" at bounding box center [751, 188] width 31 height 29
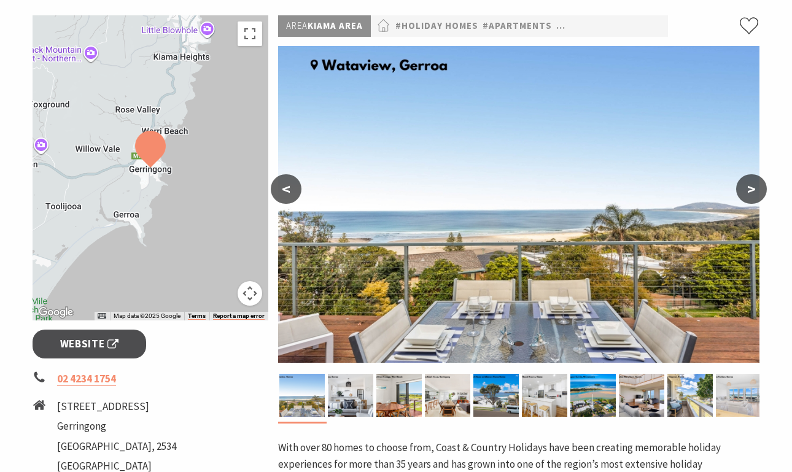
click at [752, 190] on button ">" at bounding box center [751, 188] width 31 height 29
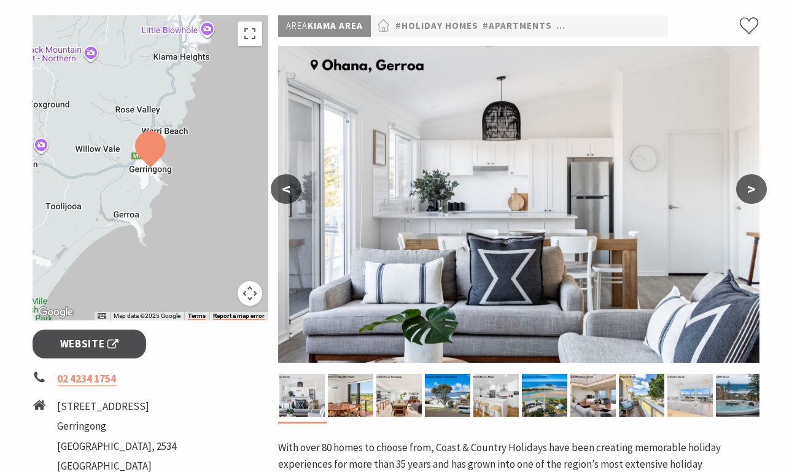
click at [750, 187] on button ">" at bounding box center [751, 188] width 31 height 29
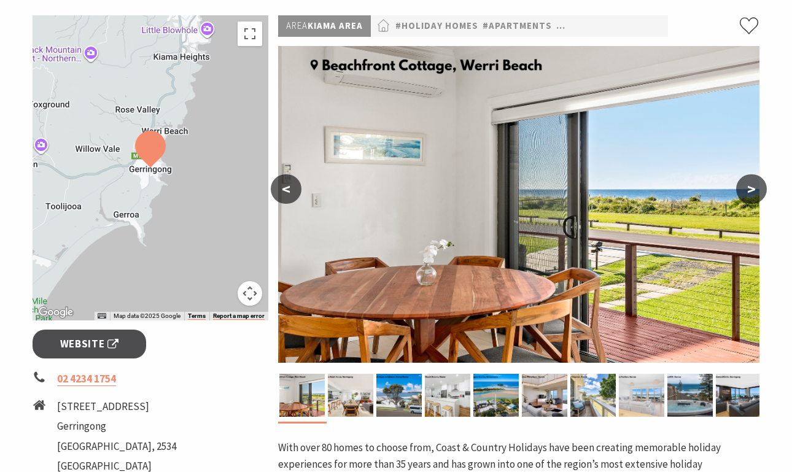
click at [750, 187] on button ">" at bounding box center [751, 188] width 31 height 29
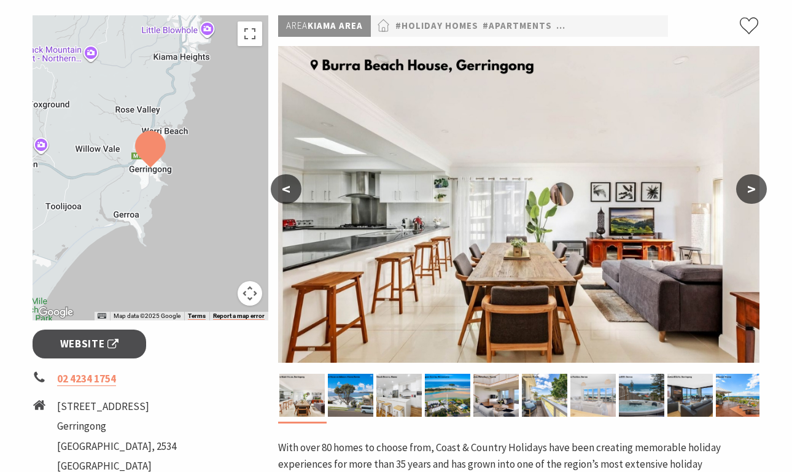
click at [751, 188] on button ">" at bounding box center [751, 188] width 31 height 29
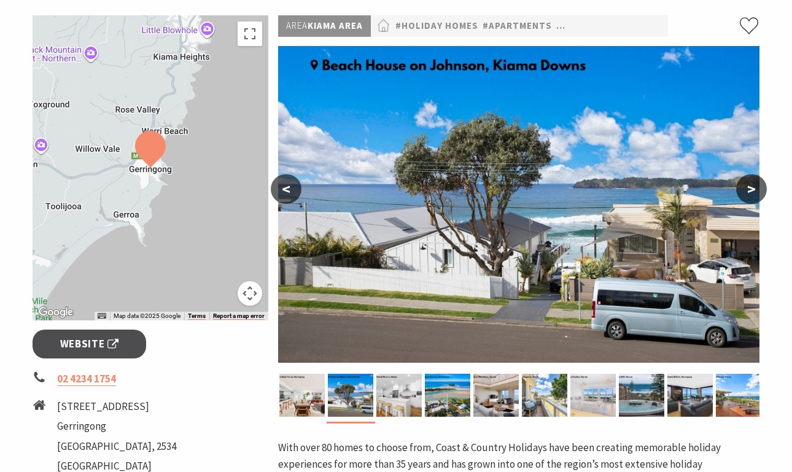
click at [751, 188] on button ">" at bounding box center [751, 188] width 31 height 29
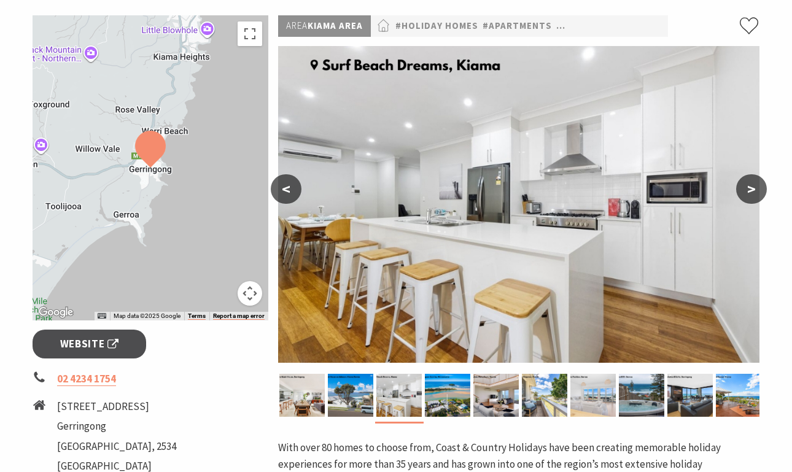
click at [751, 188] on button ">" at bounding box center [751, 188] width 31 height 29
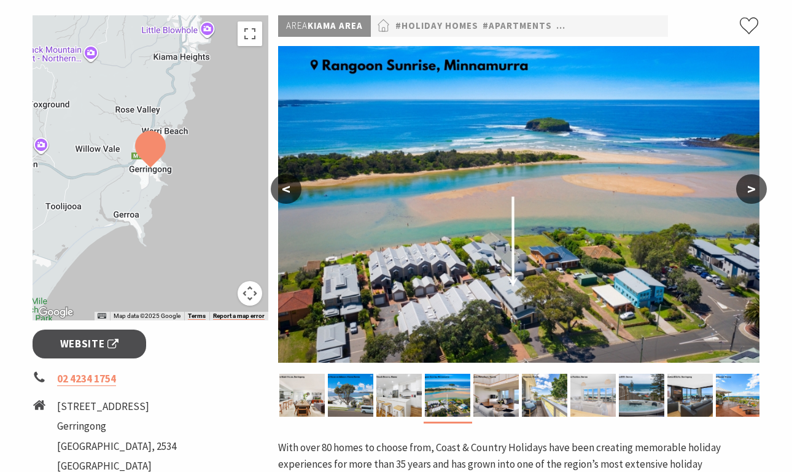
click at [757, 190] on button ">" at bounding box center [751, 188] width 31 height 29
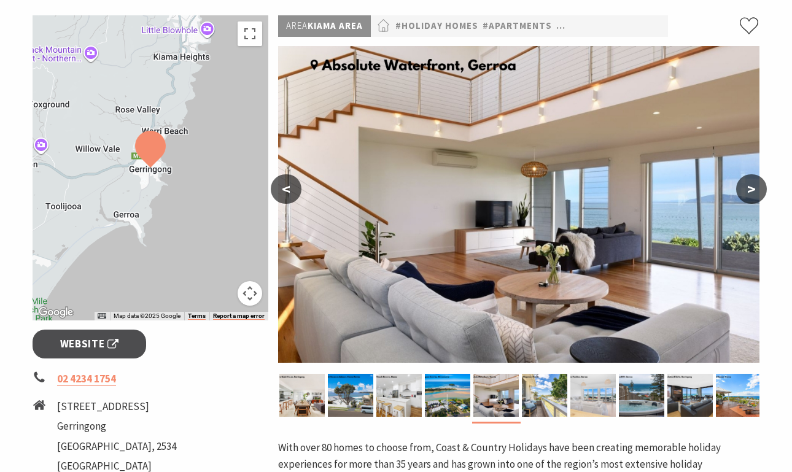
click at [757, 190] on button ">" at bounding box center [751, 188] width 31 height 29
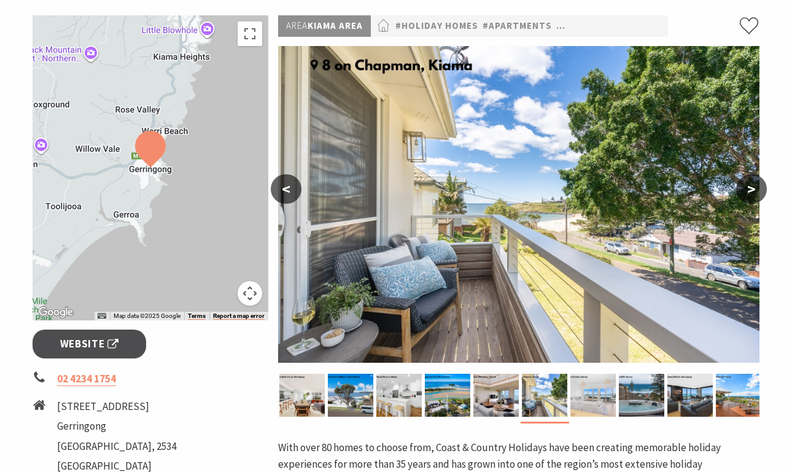
click at [757, 188] on button ">" at bounding box center [751, 188] width 31 height 29
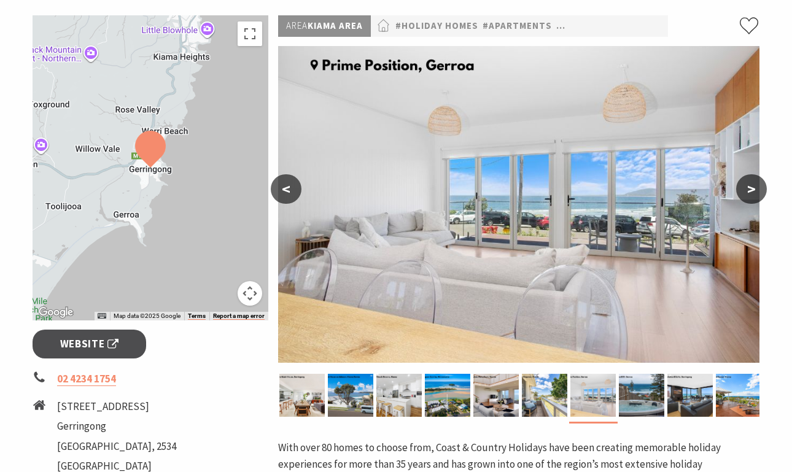
click at [756, 189] on button ">" at bounding box center [751, 188] width 31 height 29
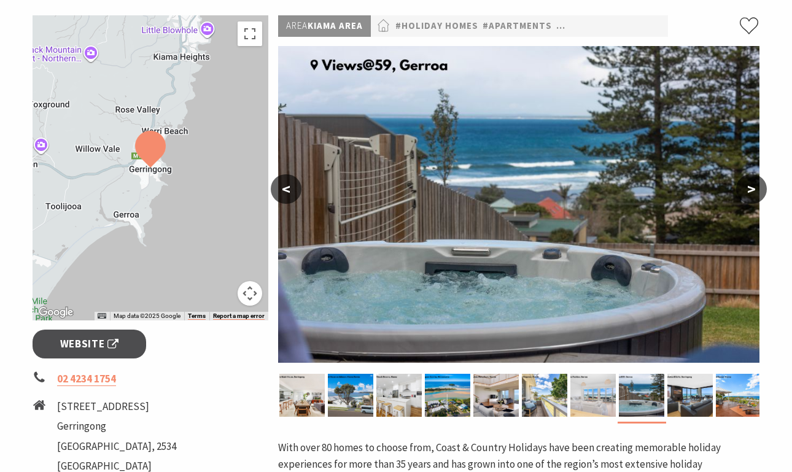
click at [756, 189] on button ">" at bounding box center [751, 188] width 31 height 29
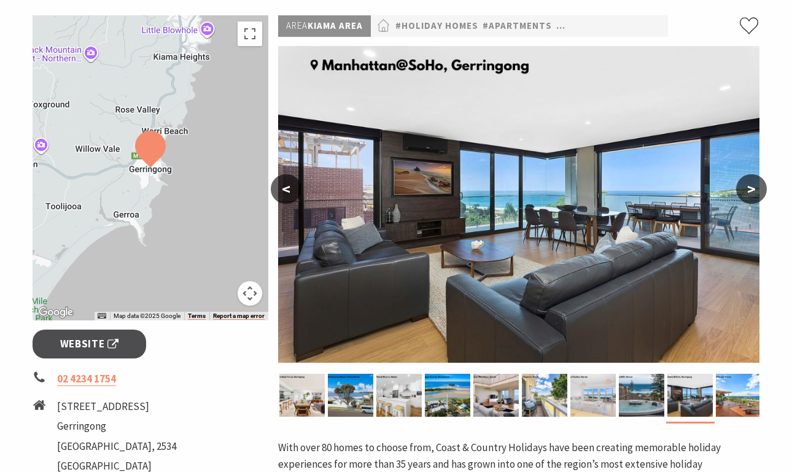
click at [755, 191] on button ">" at bounding box center [751, 188] width 31 height 29
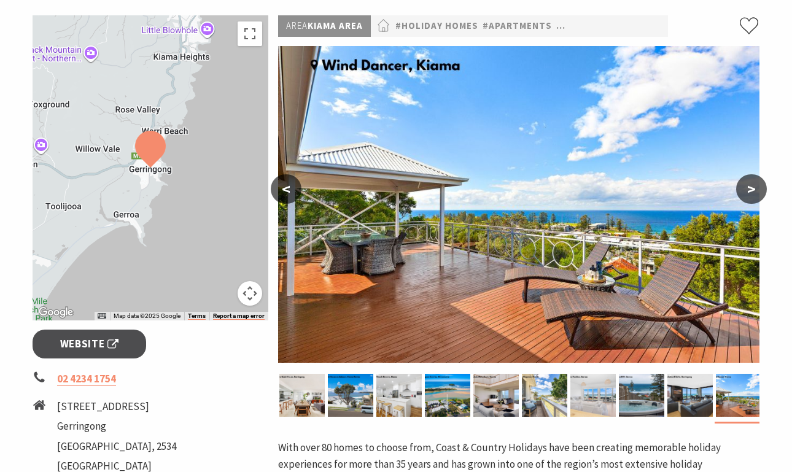
click at [753, 191] on button ">" at bounding box center [751, 188] width 31 height 29
click at [750, 191] on button ">" at bounding box center [751, 188] width 31 height 29
click at [758, 193] on button ">" at bounding box center [751, 188] width 31 height 29
click at [755, 193] on button ">" at bounding box center [751, 188] width 31 height 29
click at [755, 191] on button ">" at bounding box center [751, 188] width 31 height 29
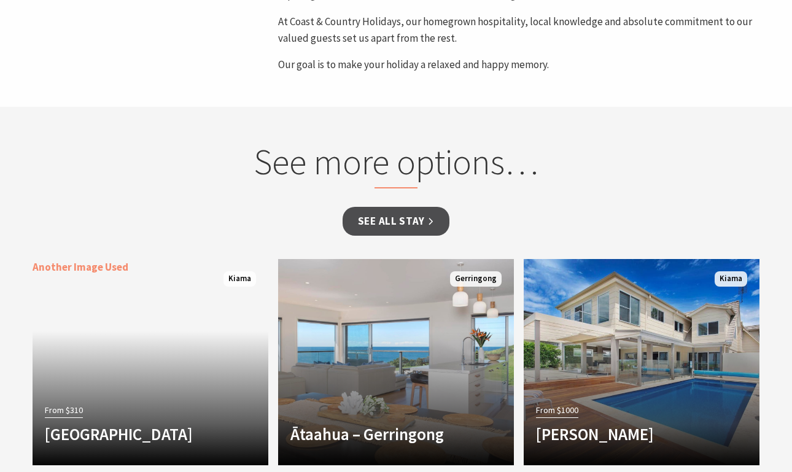
scroll to position [1017, 0]
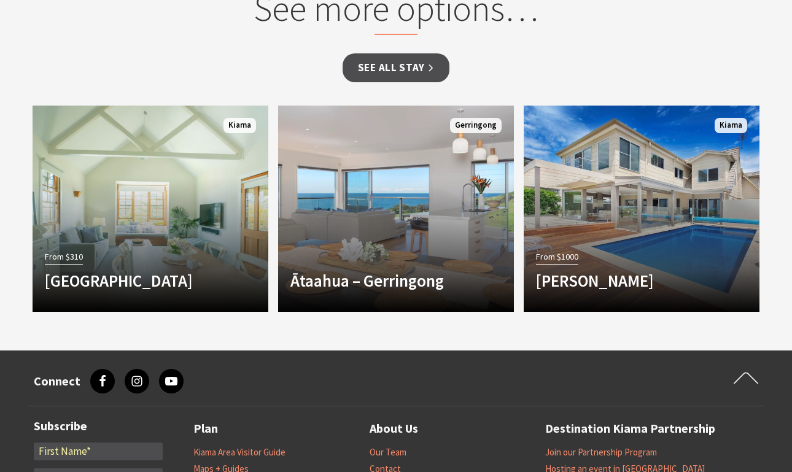
click at [781, 241] on section "See more options… See all Stay Another Image Used From $310 Bellevue Boutique H…" at bounding box center [396, 151] width 792 height 397
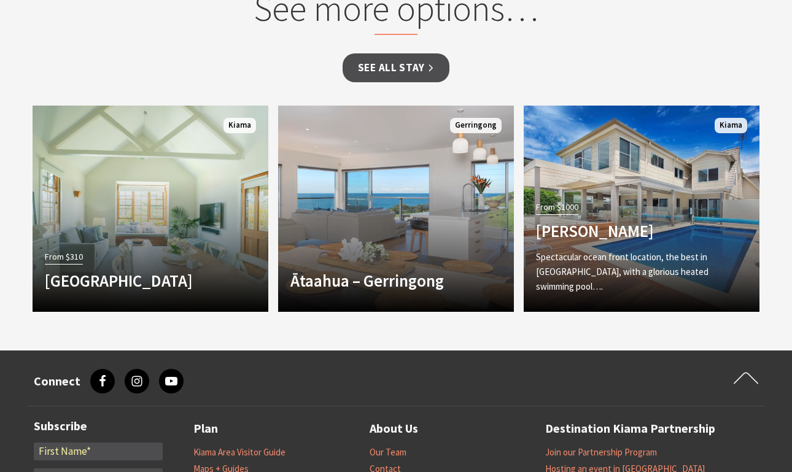
click at [771, 223] on section "See more options… See all Stay Another Image Used From $310 Bellevue Boutique H…" at bounding box center [396, 151] width 792 height 397
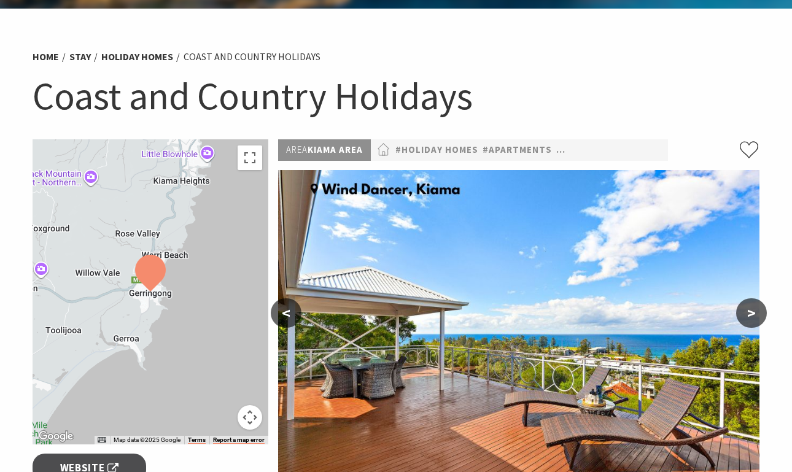
scroll to position [55, 0]
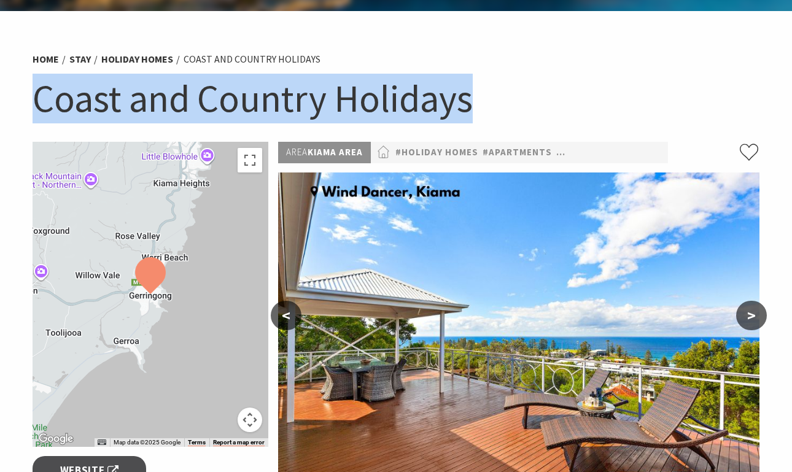
drag, startPoint x: 474, startPoint y: 109, endPoint x: 28, endPoint y: 102, distance: 446.7
click at [26, 103] on section "Home Stay Holiday Homes Coast and Country Holidays Coast and Country Holidays ←…" at bounding box center [396, 463] width 792 height 904
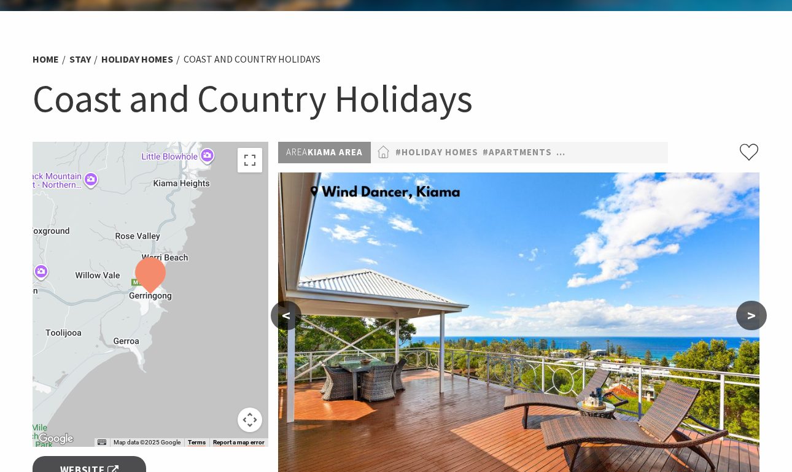
click at [28, 102] on div "Home Stay Holiday Homes Coast and Country Holidays Coast and Country Holidays" at bounding box center [396, 93] width 736 height 97
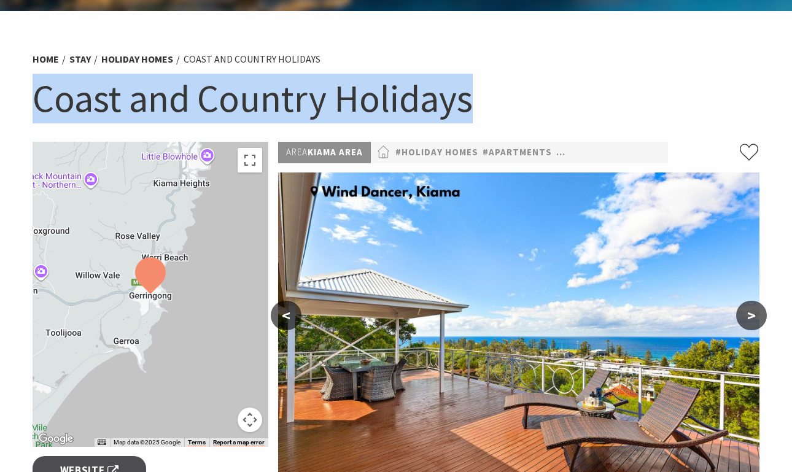
drag, startPoint x: 125, startPoint y: 98, endPoint x: 465, endPoint y: 102, distance: 340.6
click at [465, 102] on div "Home Stay Holiday Homes Coast and Country Holidays Coast and Country Holidays" at bounding box center [396, 93] width 736 height 97
click at [24, 104] on section "Home Stay Holiday Homes Coast and Country Holidays Coast and Country Holidays ←…" at bounding box center [396, 463] width 792 height 904
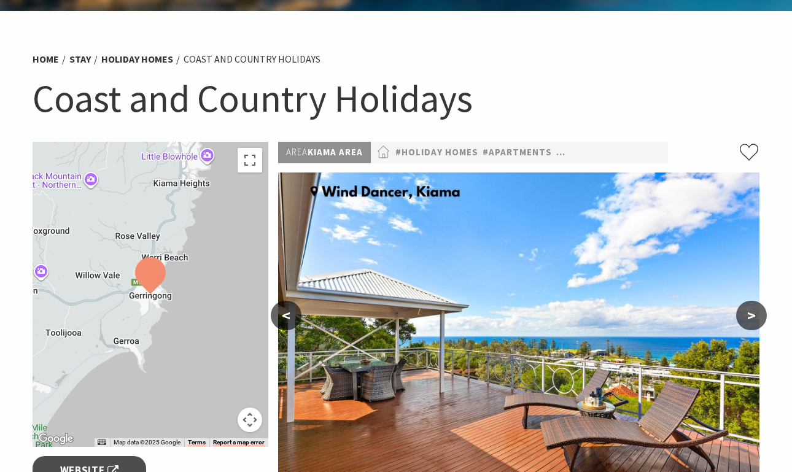
click at [31, 104] on div "Home Stay Holiday Homes Coast and Country Holidays Coast and Country Holidays" at bounding box center [396, 93] width 736 height 97
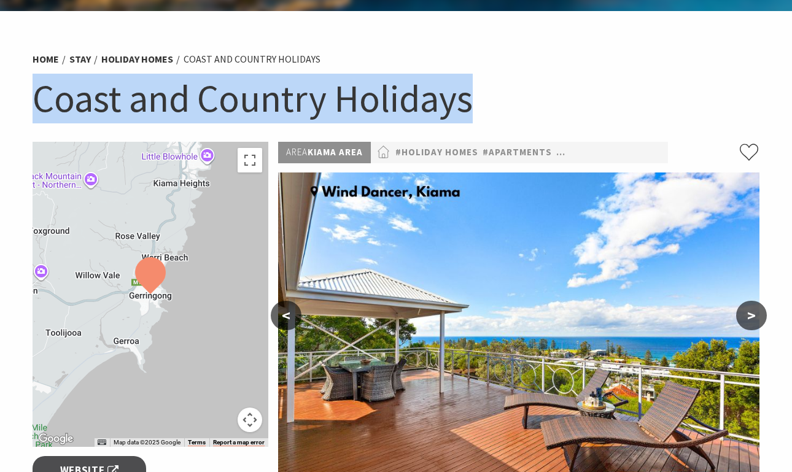
drag, startPoint x: 30, startPoint y: 105, endPoint x: 501, endPoint y: 118, distance: 470.8
click at [501, 118] on div "Home Stay Holiday Homes Coast and Country Holidays Coast and Country Holidays" at bounding box center [396, 93] width 736 height 97
click at [501, 118] on h1 "Coast and Country Holidays" at bounding box center [396, 99] width 726 height 50
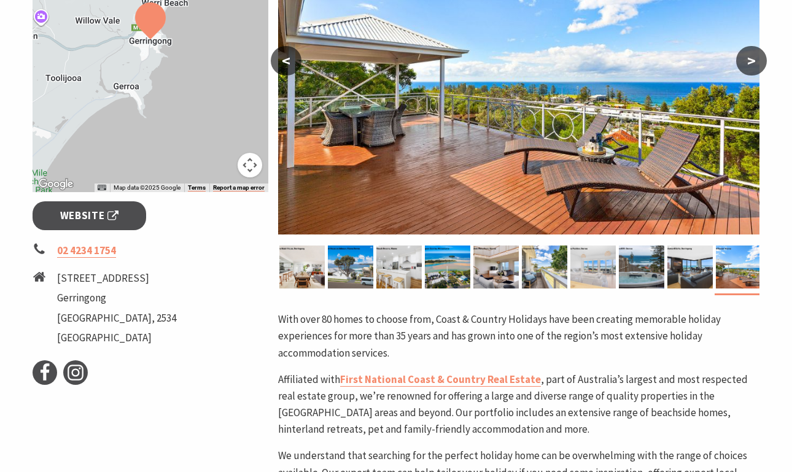
scroll to position [374, 0]
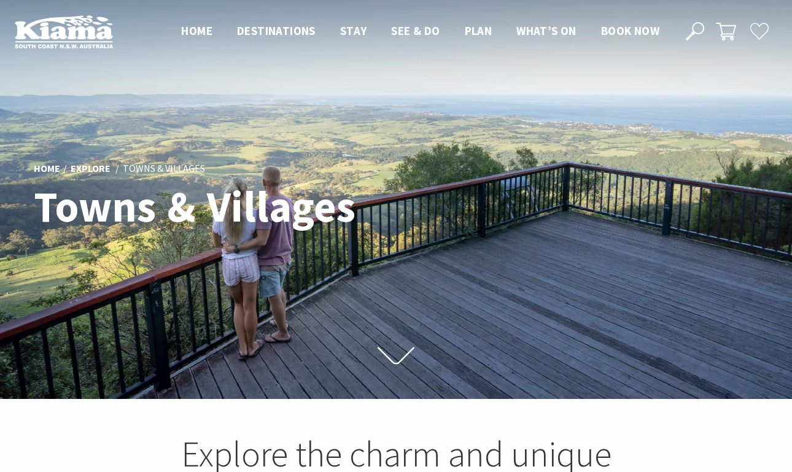
scroll to position [423, 807]
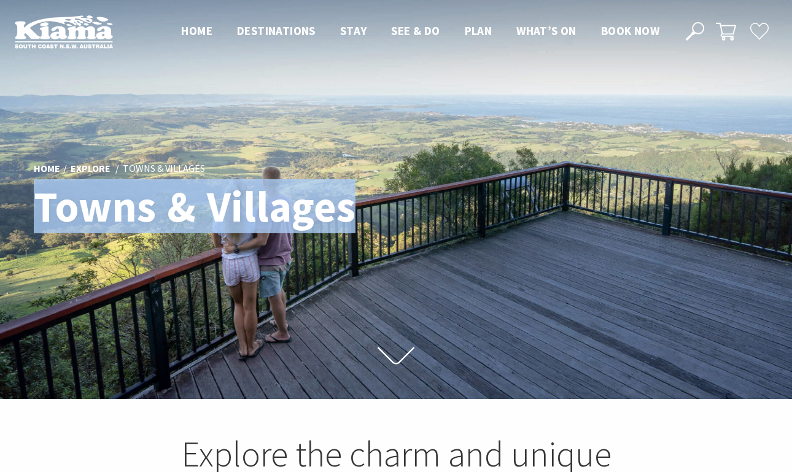
drag, startPoint x: 42, startPoint y: 212, endPoint x: 355, endPoint y: 215, distance: 313.0
click at [355, 215] on h1 "Towns & Villages" at bounding box center [207, 206] width 347 height 47
click at [169, 209] on h1 "Towns & Villages" at bounding box center [207, 206] width 347 height 47
drag, startPoint x: 36, startPoint y: 207, endPoint x: 360, endPoint y: 216, distance: 324.7
click at [360, 216] on h1 "Towns & Villages" at bounding box center [207, 206] width 347 height 47
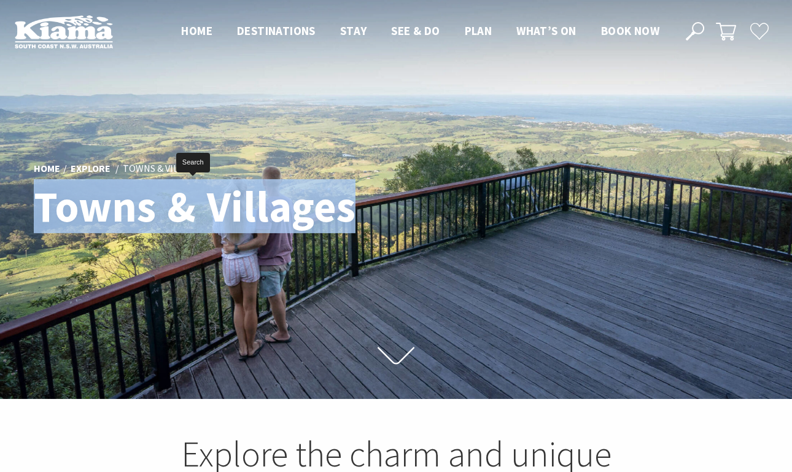
click at [360, 216] on h1 "Towns & Villages" at bounding box center [207, 206] width 347 height 47
drag, startPoint x: 393, startPoint y: 208, endPoint x: 42, endPoint y: 207, distance: 351.0
click at [42, 207] on div "Home Explore Towns & Villages Towns & Villages" at bounding box center [396, 199] width 736 height 103
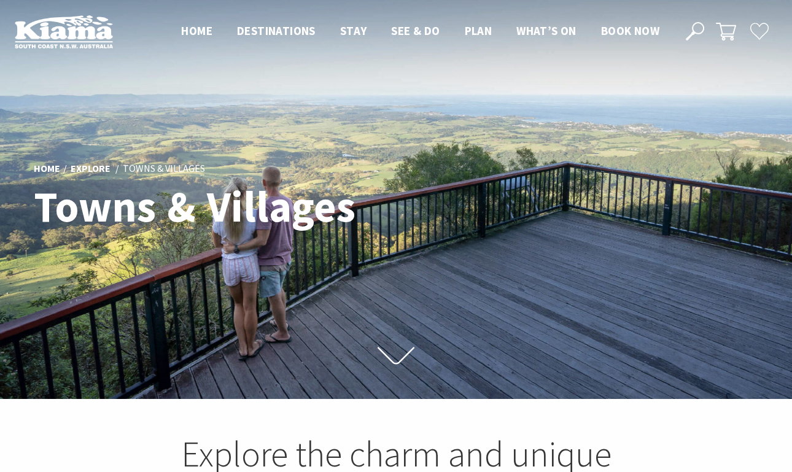
click at [44, 207] on h1 "Towns & Villages" at bounding box center [207, 206] width 347 height 47
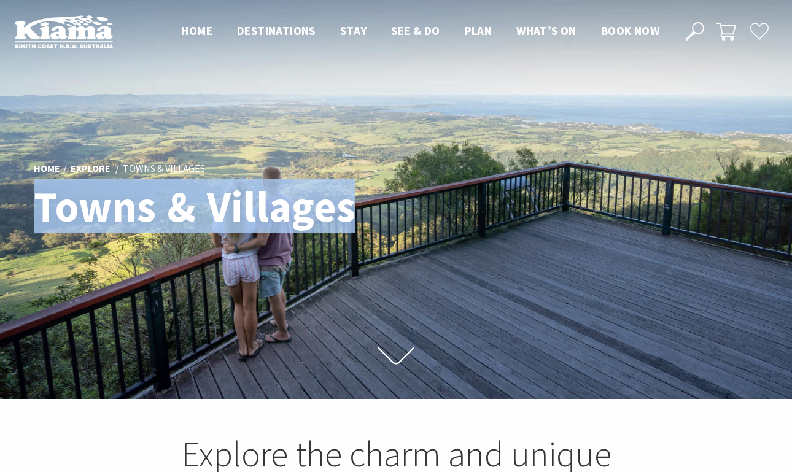
drag, startPoint x: 36, startPoint y: 205, endPoint x: 324, endPoint y: 212, distance: 287.9
click at [353, 214] on h1 "Towns & Villages" at bounding box center [207, 206] width 347 height 47
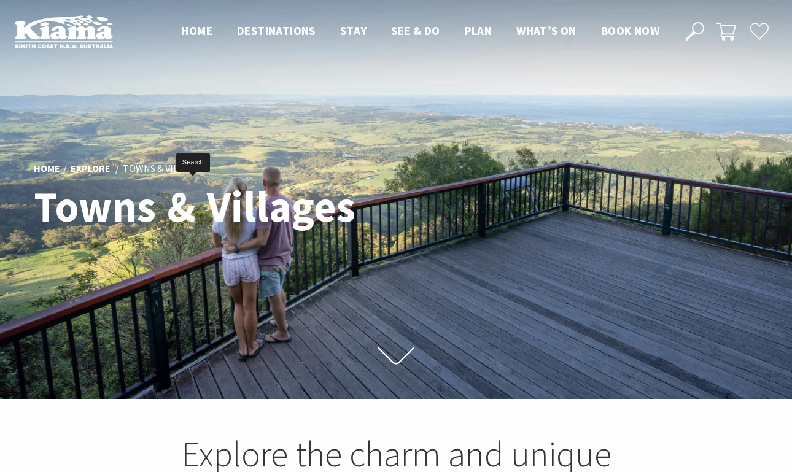
click at [320, 215] on h1 "Towns & Villages" at bounding box center [207, 206] width 347 height 47
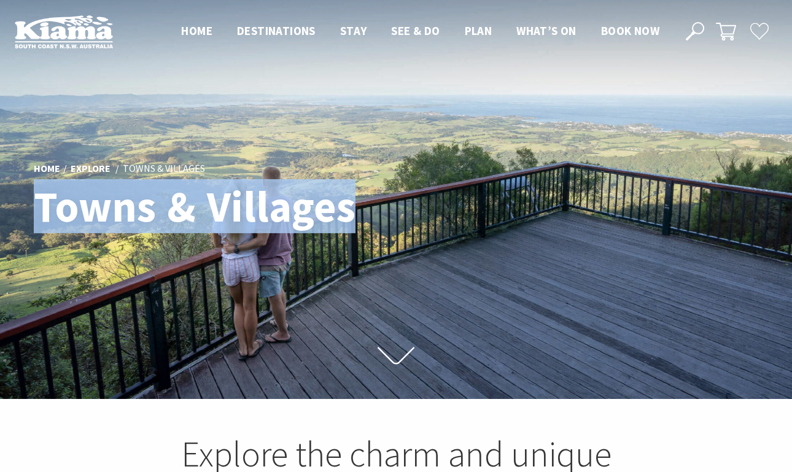
drag, startPoint x: 362, startPoint y: 215, endPoint x: 46, endPoint y: 207, distance: 316.1
click at [36, 214] on h1 "Towns & Villages" at bounding box center [207, 206] width 347 height 47
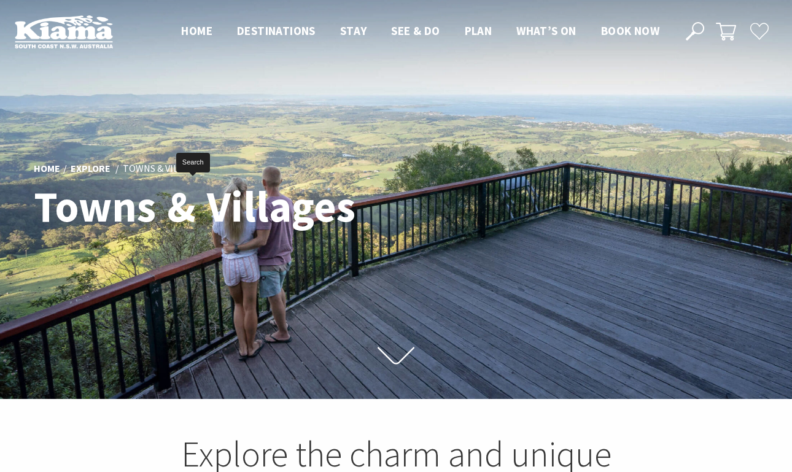
click at [47, 207] on h1 "Towns & Villages" at bounding box center [207, 206] width 347 height 47
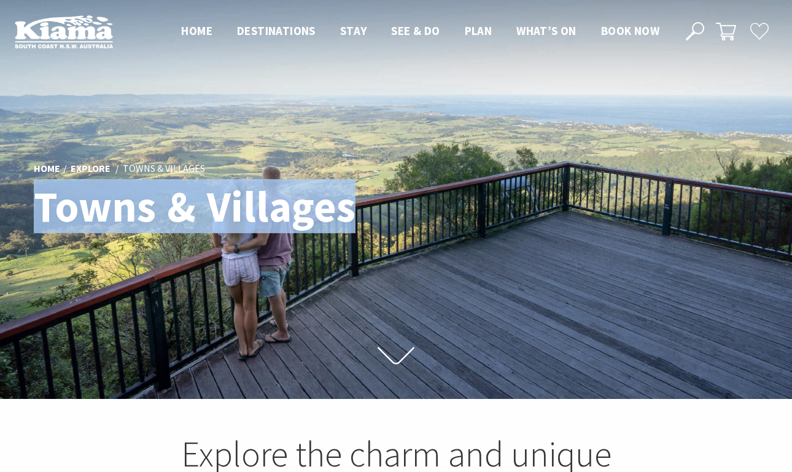
drag, startPoint x: 28, startPoint y: 203, endPoint x: 352, endPoint y: 209, distance: 323.4
click at [352, 209] on div "Home Explore Towns & Villages Towns & Villages" at bounding box center [396, 199] width 736 height 103
click at [349, 218] on h1 "Towns & Villages" at bounding box center [207, 206] width 347 height 47
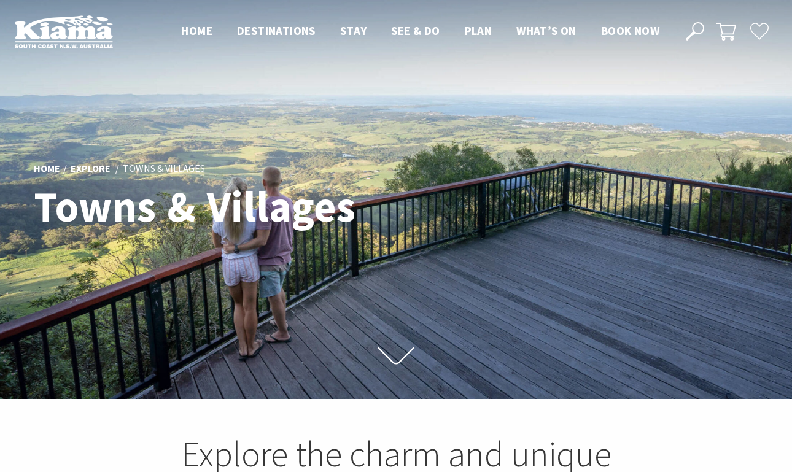
click at [346, 208] on h1 "Towns & Villages" at bounding box center [207, 206] width 347 height 47
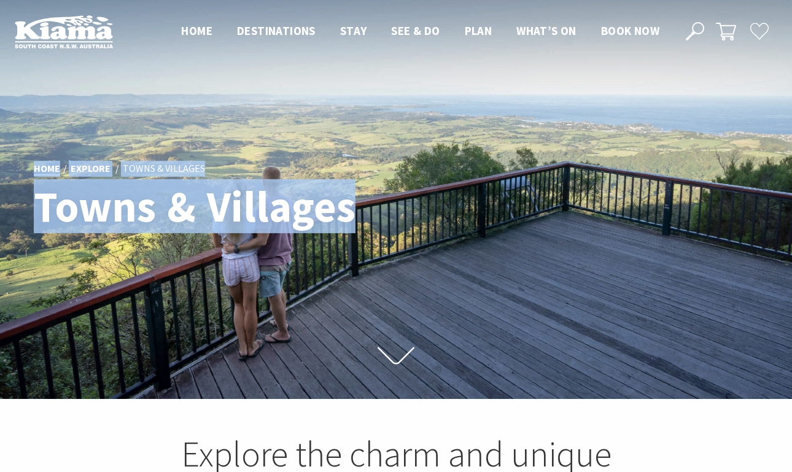
drag, startPoint x: 342, startPoint y: 210, endPoint x: 115, endPoint y: 229, distance: 227.8
click at [35, 175] on div "Home Explore Towns & Villages Towns & Villages" at bounding box center [396, 199] width 736 height 103
click at [115, 228] on h1 "Towns & Villages" at bounding box center [207, 206] width 347 height 47
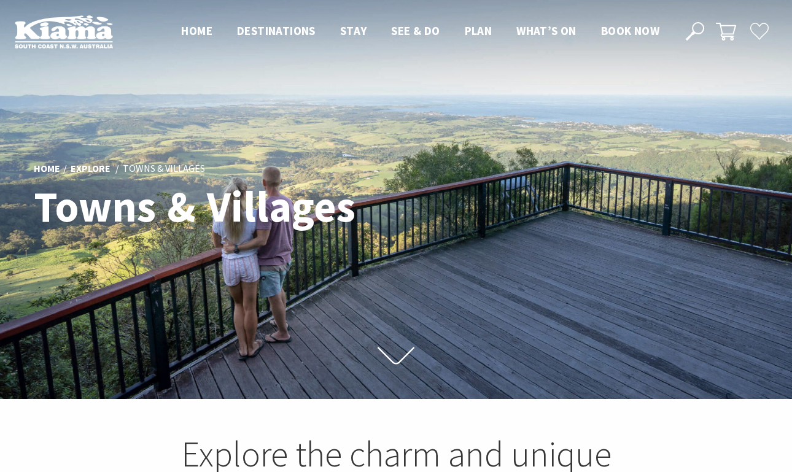
click at [110, 221] on h1 "Towns & Villages" at bounding box center [207, 206] width 347 height 47
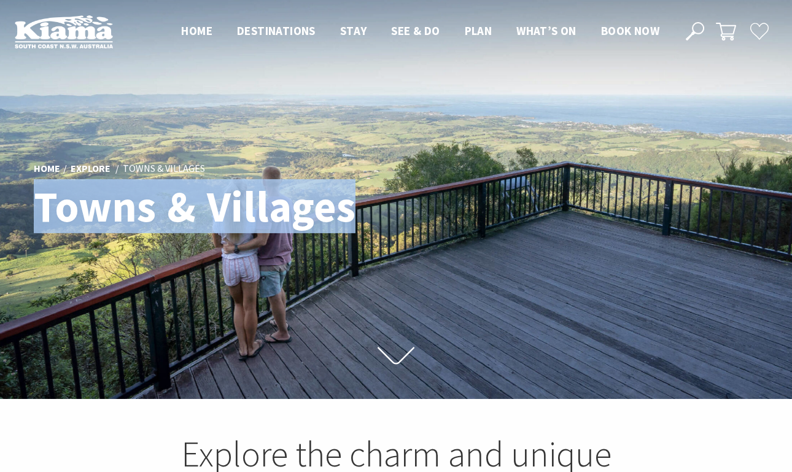
drag, startPoint x: 40, startPoint y: 207, endPoint x: 346, endPoint y: 222, distance: 306.6
click at [346, 222] on h1 "Towns & Villages" at bounding box center [207, 206] width 347 height 47
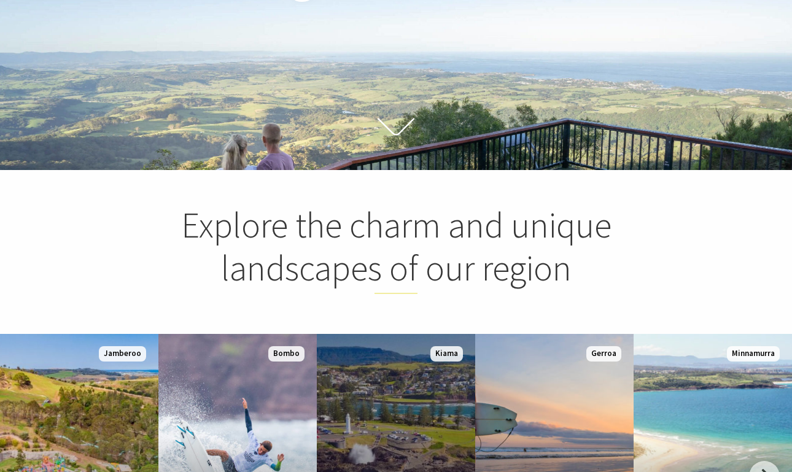
scroll to position [479, 0]
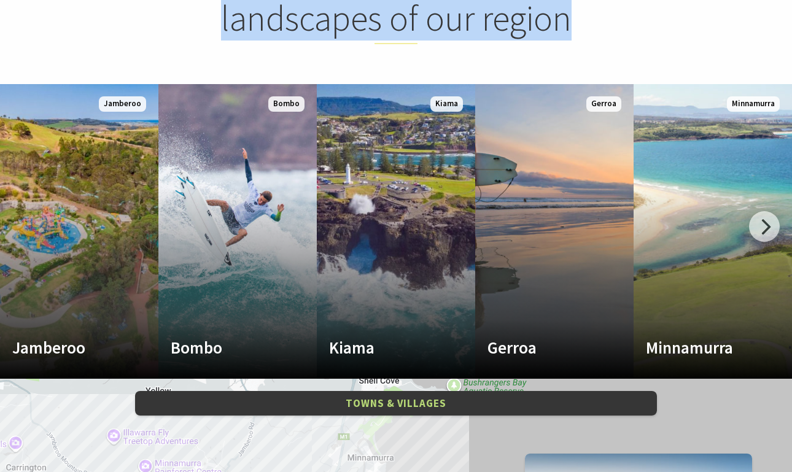
drag, startPoint x: 213, startPoint y: 21, endPoint x: 585, endPoint y: 36, distance: 372.1
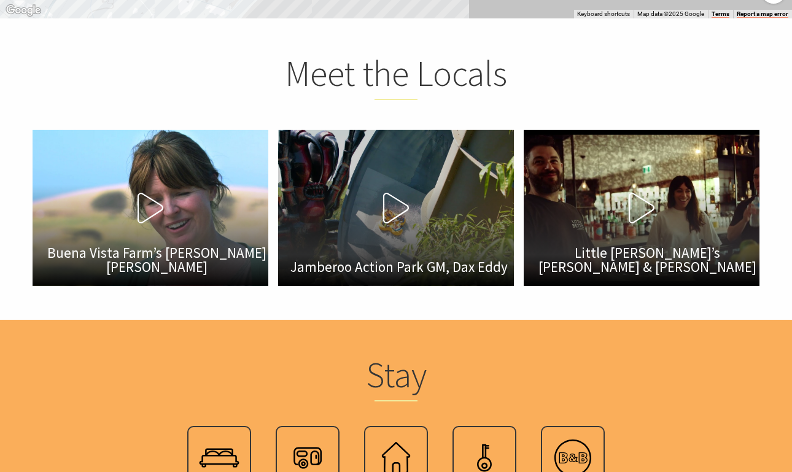
scroll to position [1252, 0]
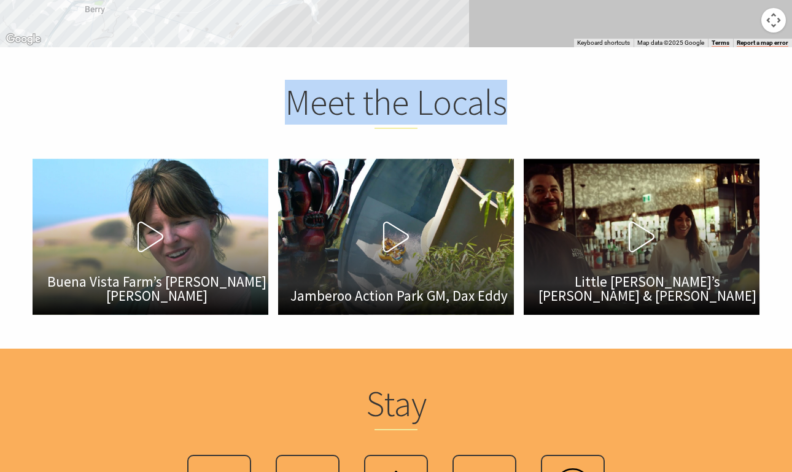
drag, startPoint x: 305, startPoint y: 114, endPoint x: 544, endPoint y: 122, distance: 239.5
click at [544, 122] on h2 "Meet the Locals" at bounding box center [395, 105] width 481 height 48
click at [544, 118] on h2 "Meet the Locals" at bounding box center [395, 105] width 481 height 48
drag, startPoint x: 266, startPoint y: 106, endPoint x: 534, endPoint y: 106, distance: 267.5
click at [534, 106] on h2 "Meet the Locals" at bounding box center [395, 105] width 481 height 48
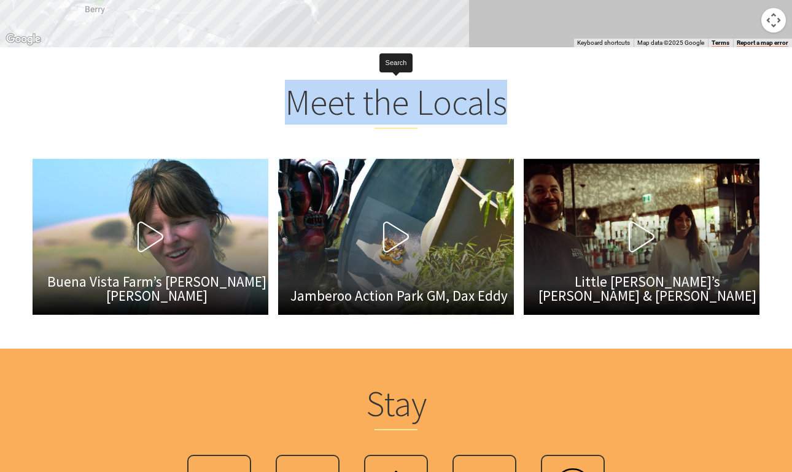
click at [533, 106] on h2 "Meet the Locals" at bounding box center [395, 105] width 481 height 48
drag, startPoint x: 406, startPoint y: 105, endPoint x: 285, endPoint y: 103, distance: 121.5
click at [285, 103] on h2 "Meet the Locals" at bounding box center [395, 105] width 481 height 48
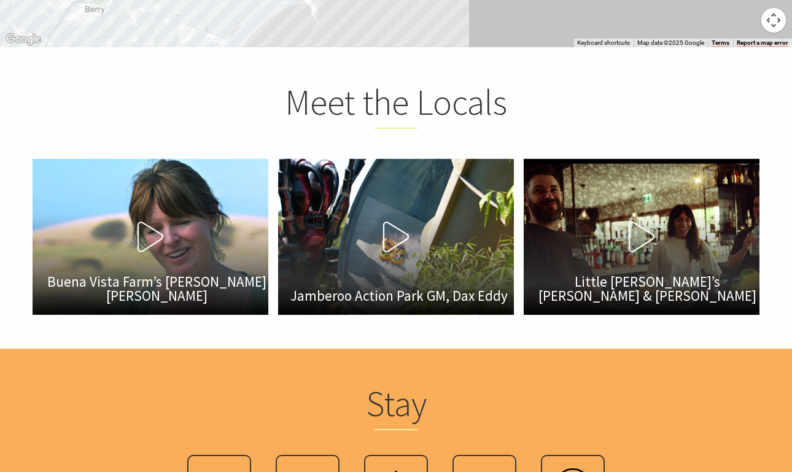
click at [284, 107] on h2 "Meet the Locals" at bounding box center [395, 105] width 481 height 48
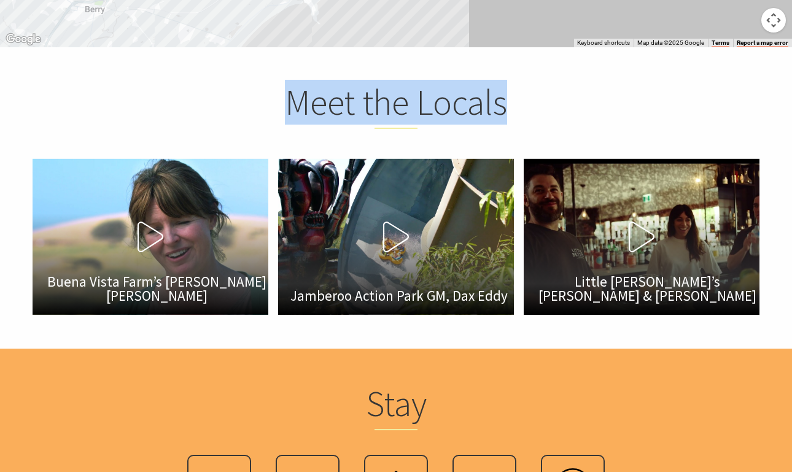
drag, startPoint x: 282, startPoint y: 107, endPoint x: 530, endPoint y: 113, distance: 247.4
click at [530, 113] on h2 "Meet the Locals" at bounding box center [395, 105] width 481 height 48
drag, startPoint x: 560, startPoint y: 115, endPoint x: 304, endPoint y: 114, distance: 255.9
click at [309, 114] on h2 "Meet the Locals" at bounding box center [395, 105] width 481 height 48
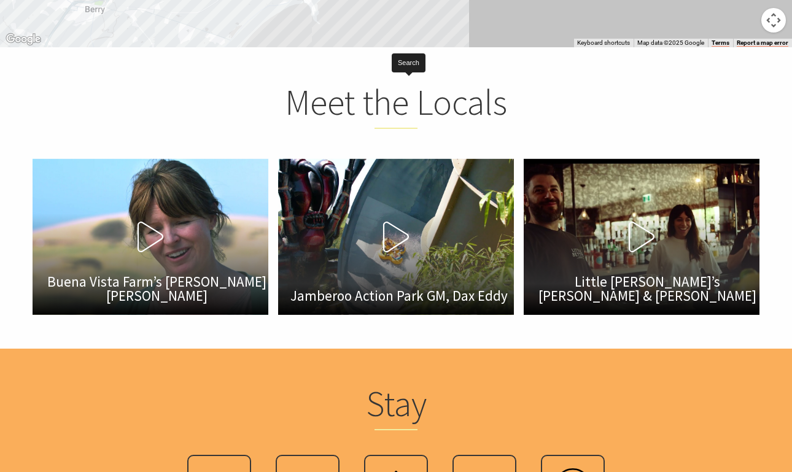
click at [265, 117] on h2 "Meet the Locals" at bounding box center [395, 105] width 481 height 48
